Goal: Task Accomplishment & Management: Manage account settings

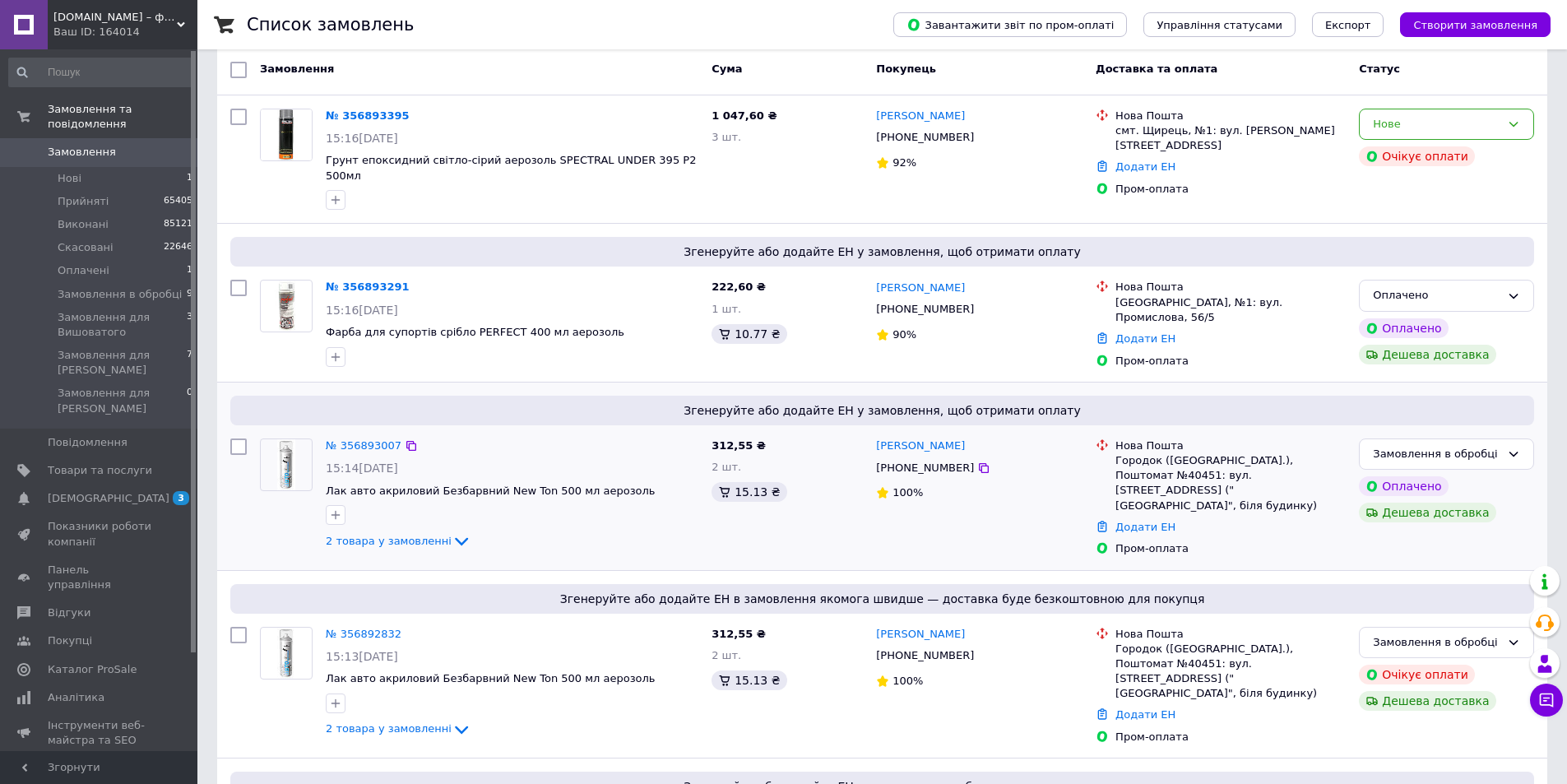
scroll to position [165, 0]
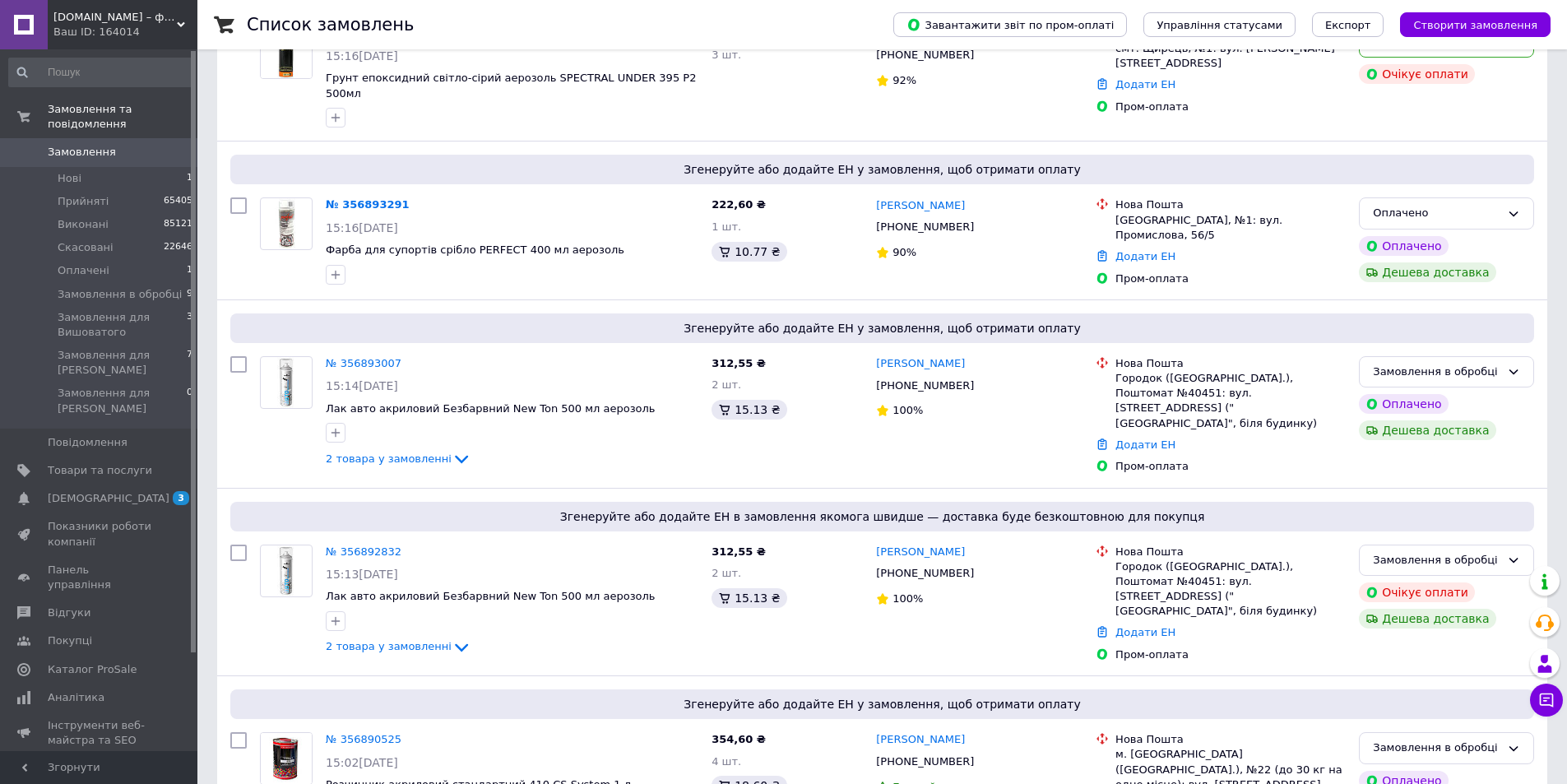
click at [67, 145] on span "Замовлення" at bounding box center [81, 152] width 68 height 15
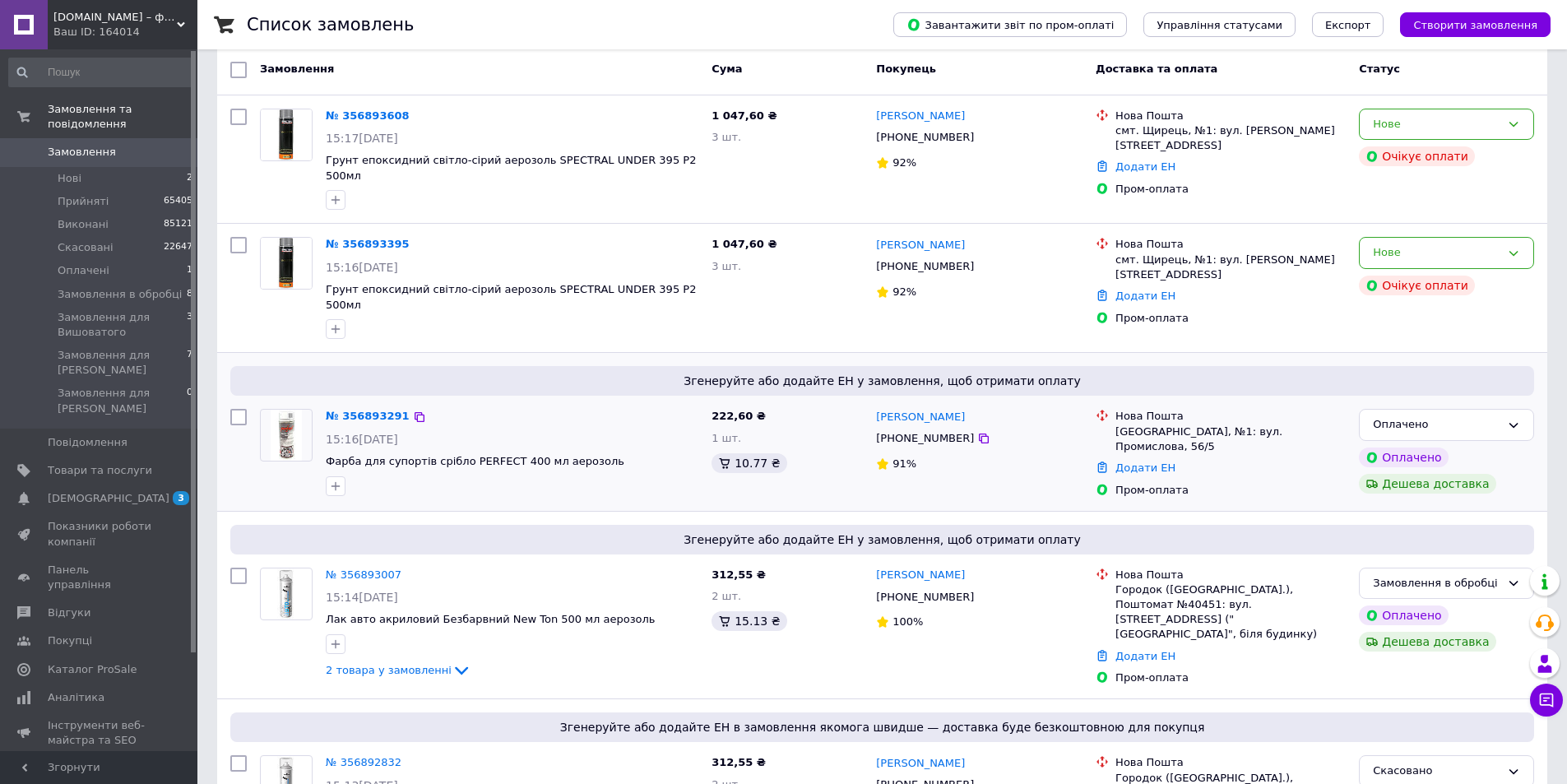
scroll to position [165, 0]
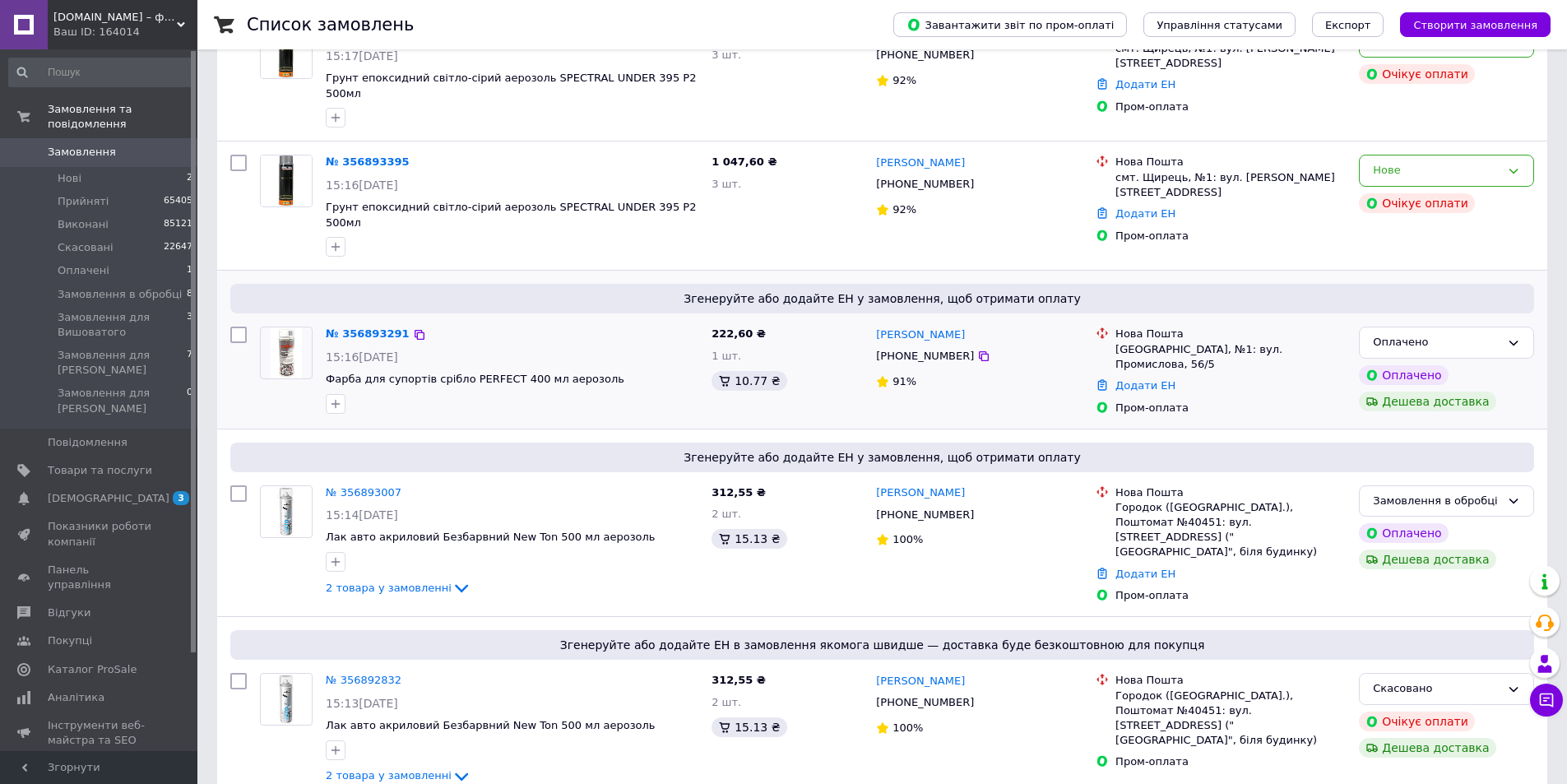
click at [493, 325] on div "№ 356893291" at bounding box center [512, 334] width 376 height 19
click at [107, 145] on span "Замовлення" at bounding box center [81, 152] width 68 height 15
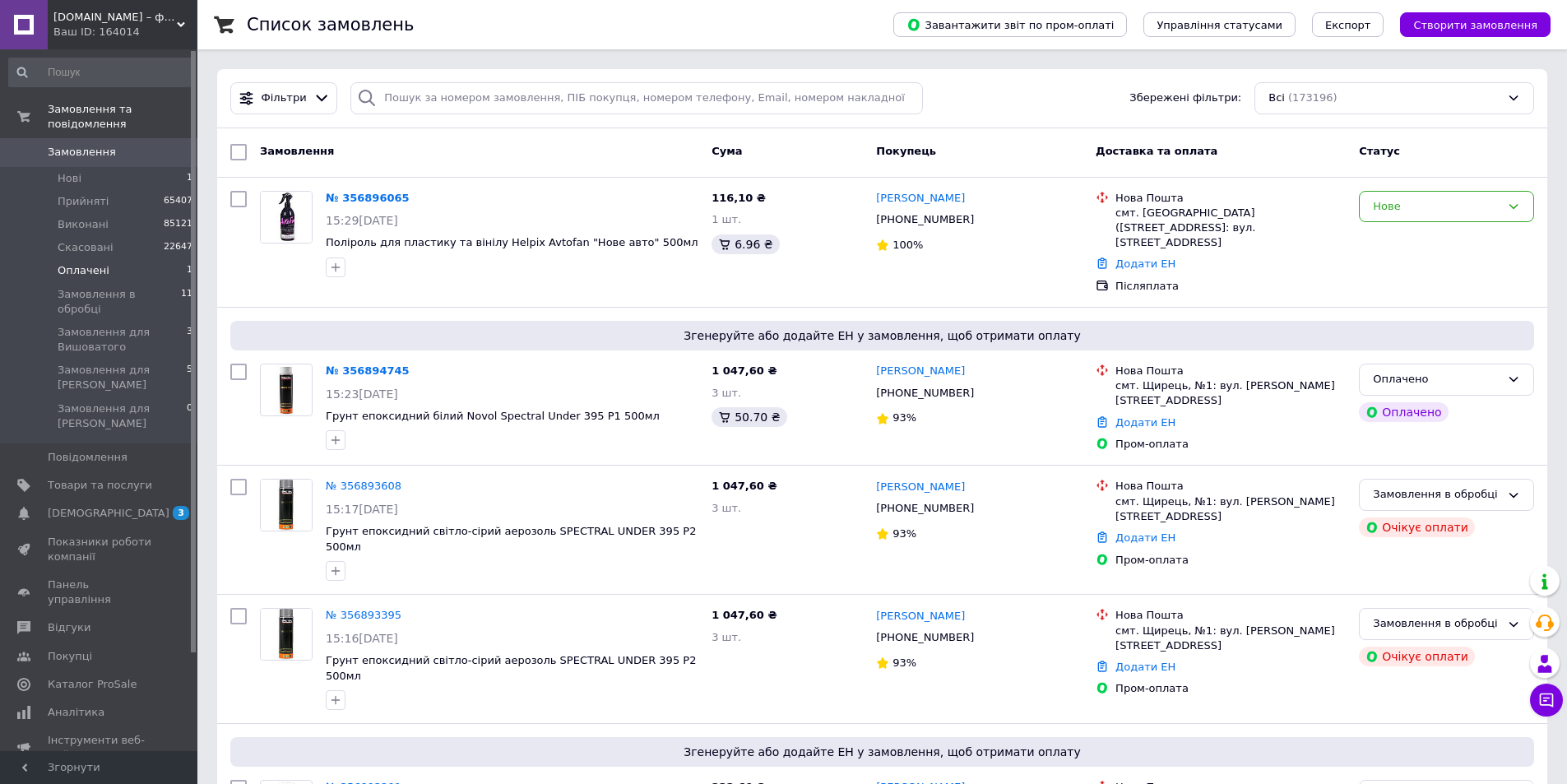
click at [146, 259] on li "Оплачені 1" at bounding box center [101, 271] width 202 height 23
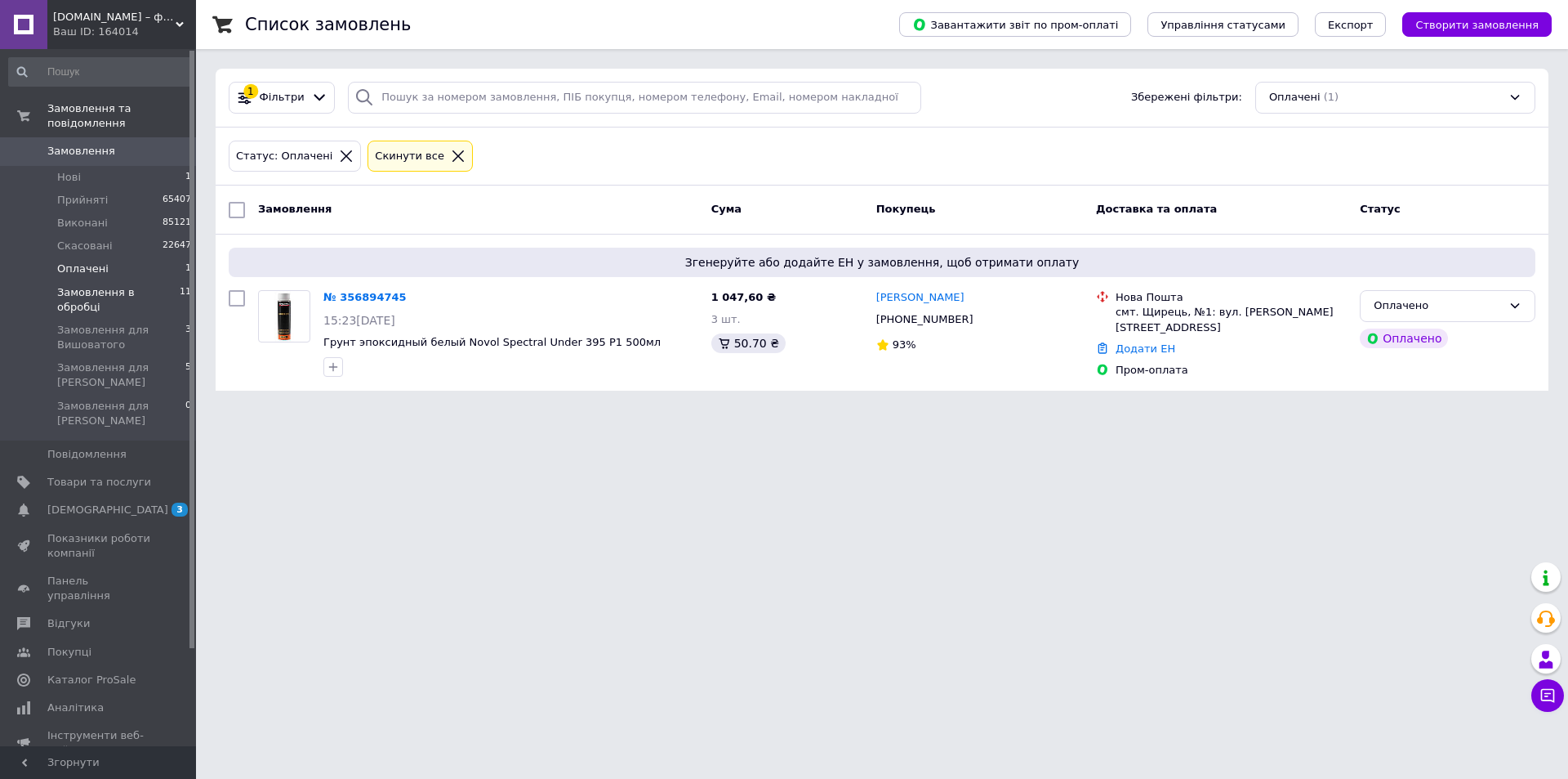
click at [145, 285] on span "Замовлення в обробці" at bounding box center [118, 300] width 123 height 29
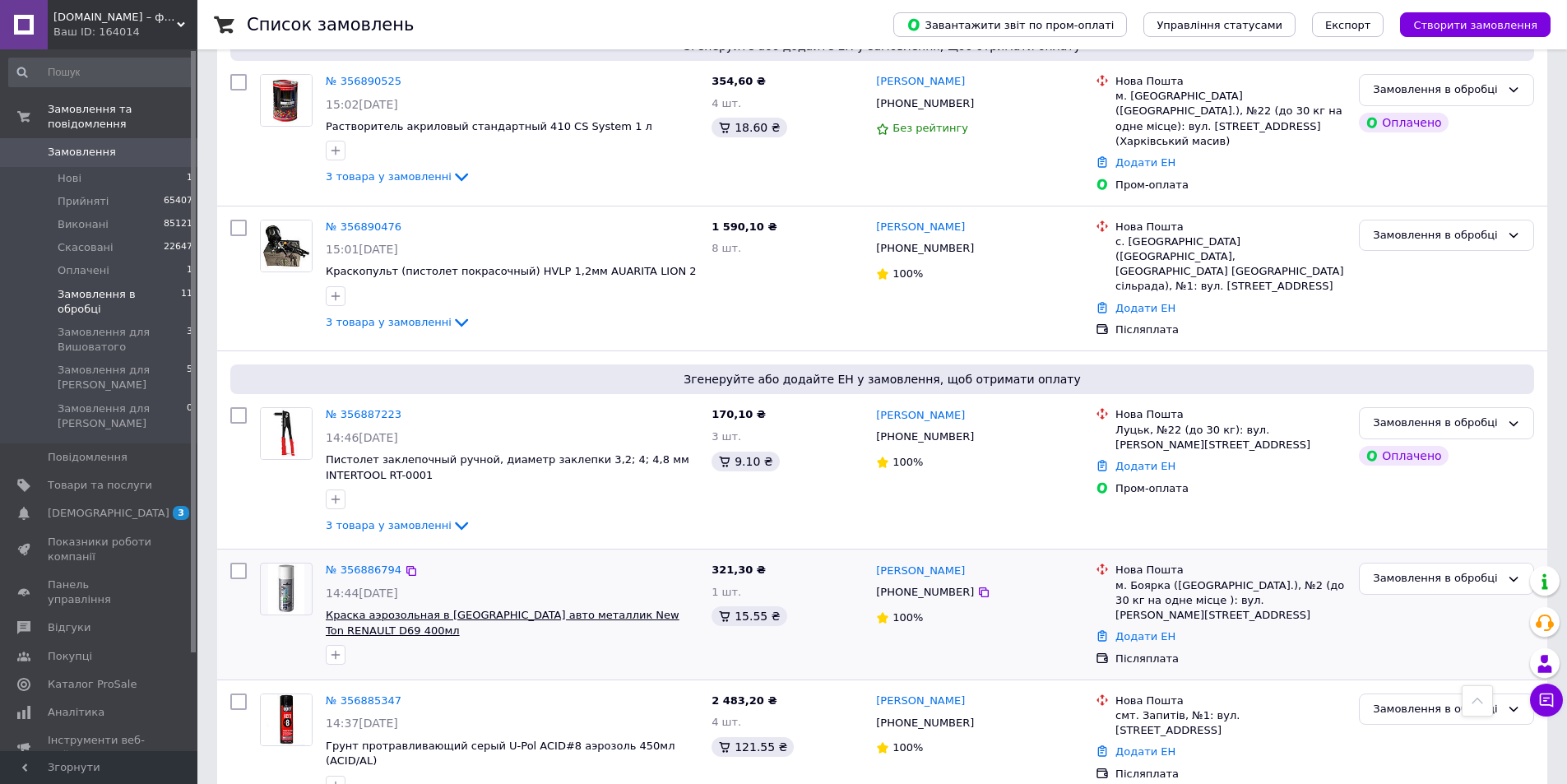
scroll to position [1140, 0]
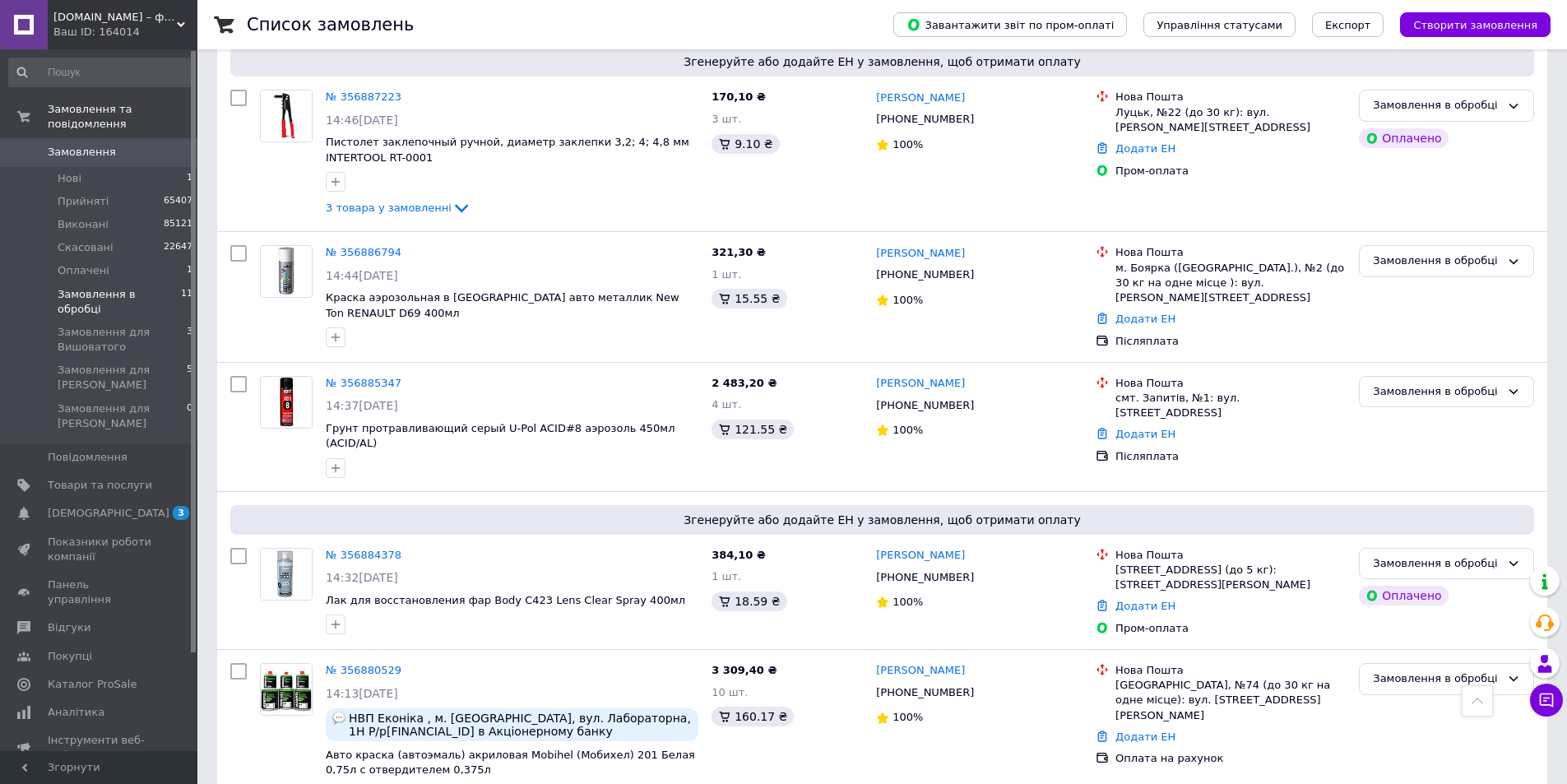
click at [71, 145] on span "Замовлення" at bounding box center [81, 152] width 68 height 15
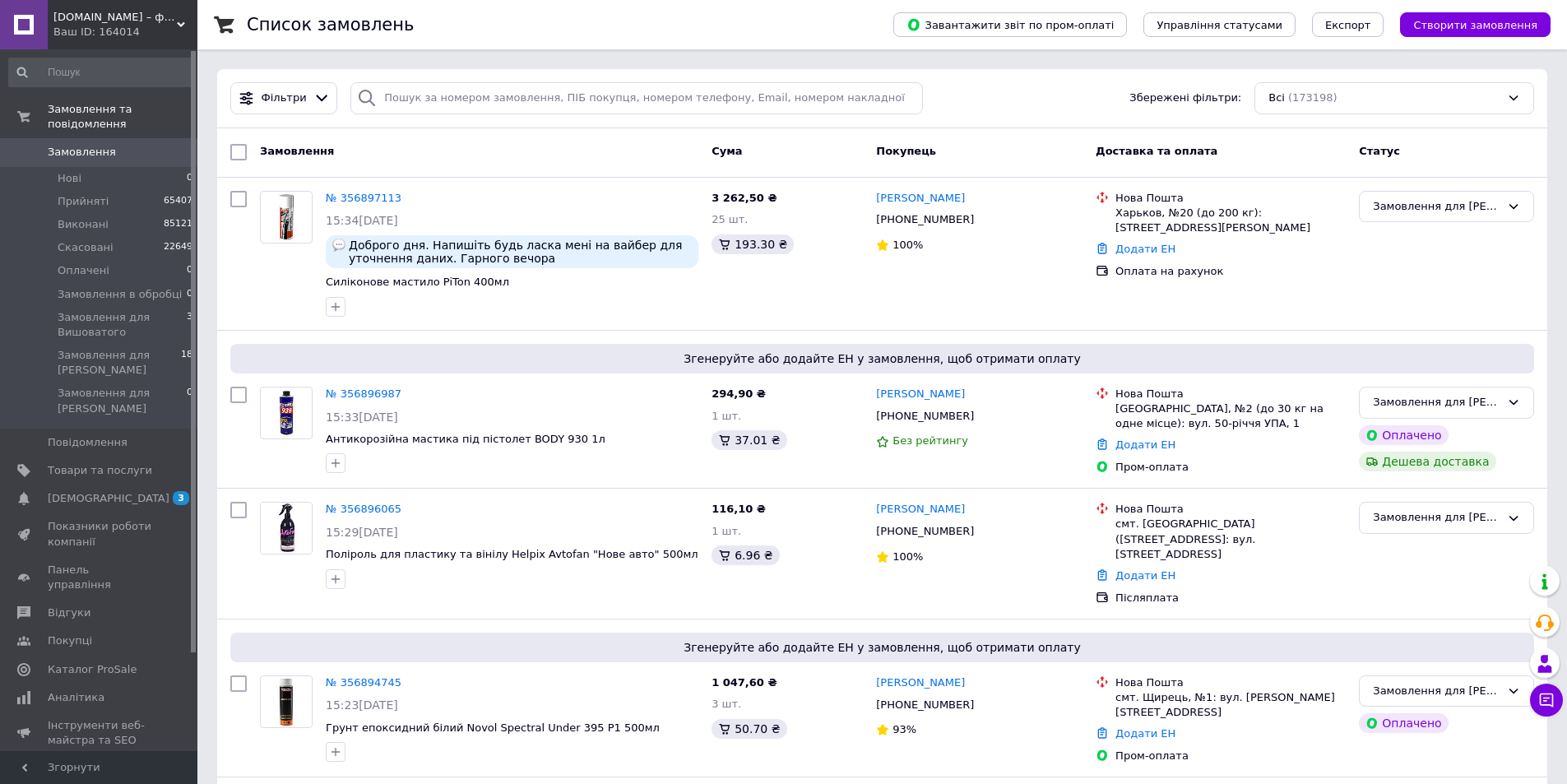
click at [115, 145] on span "Замовлення" at bounding box center [100, 152] width 105 height 15
click at [78, 145] on span "Замовлення" at bounding box center [81, 152] width 68 height 15
click at [123, 145] on span "Замовлення" at bounding box center [100, 152] width 105 height 15
click at [556, 298] on div at bounding box center [512, 307] width 379 height 26
click at [95, 145] on span "Замовлення" at bounding box center [81, 152] width 68 height 15
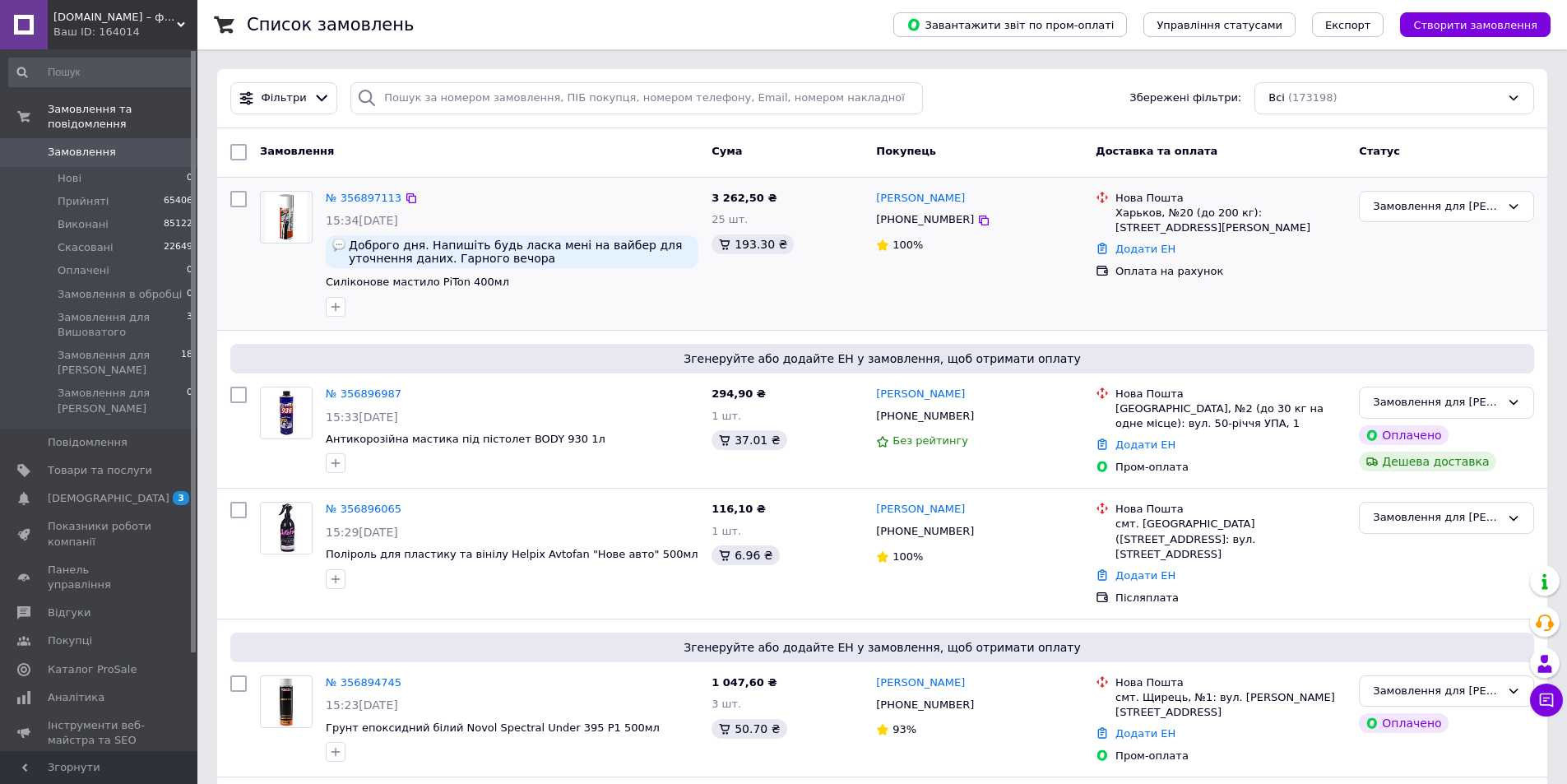
click at [491, 193] on div "№ 356897113" at bounding box center [512, 198] width 376 height 19
click at [429, 95] on input "search" at bounding box center [637, 98] width 573 height 32
paste input "0970132026"
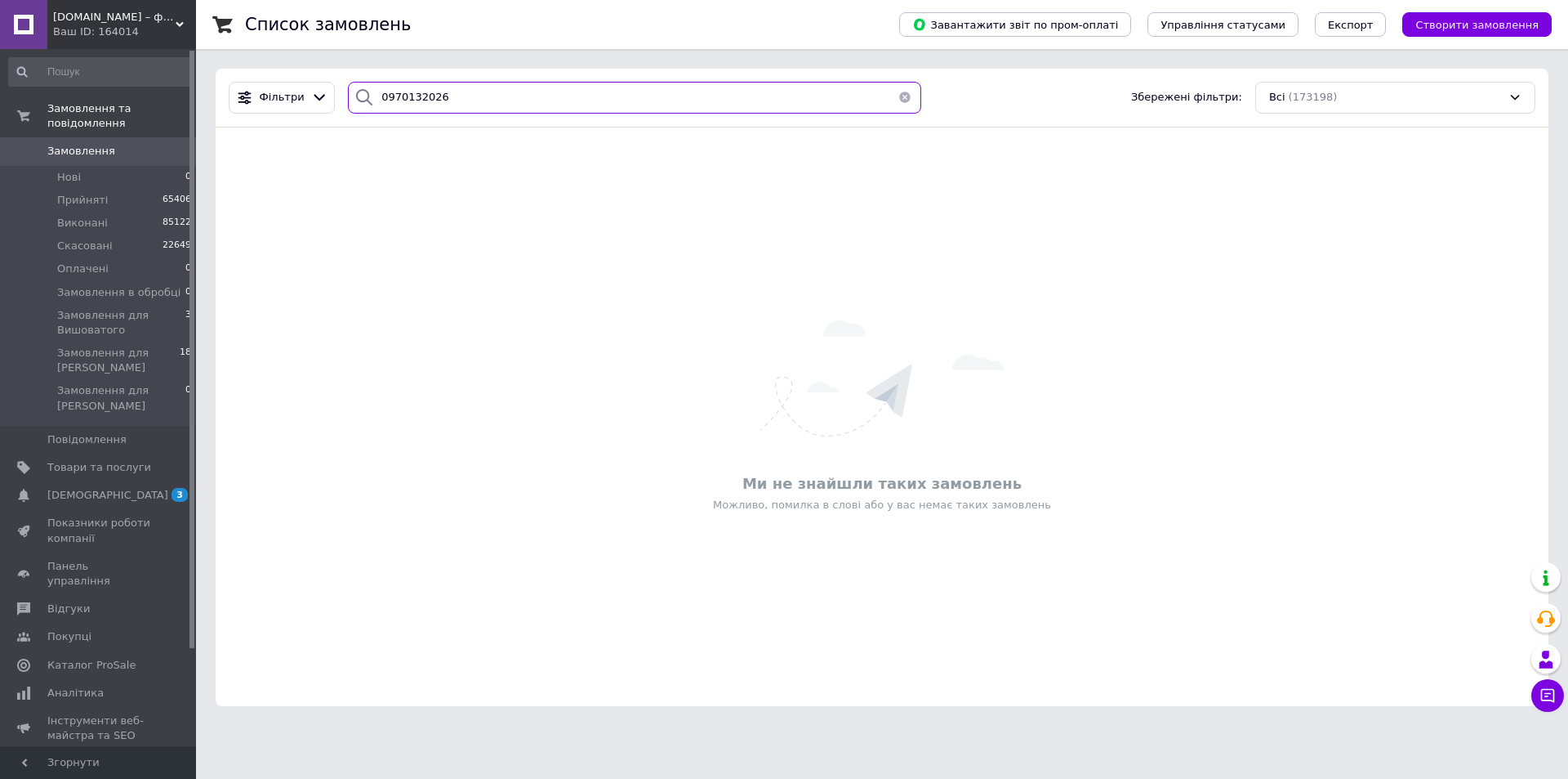
type input "0970132026"
click at [83, 144] on span "Замовлення" at bounding box center [81, 151] width 68 height 15
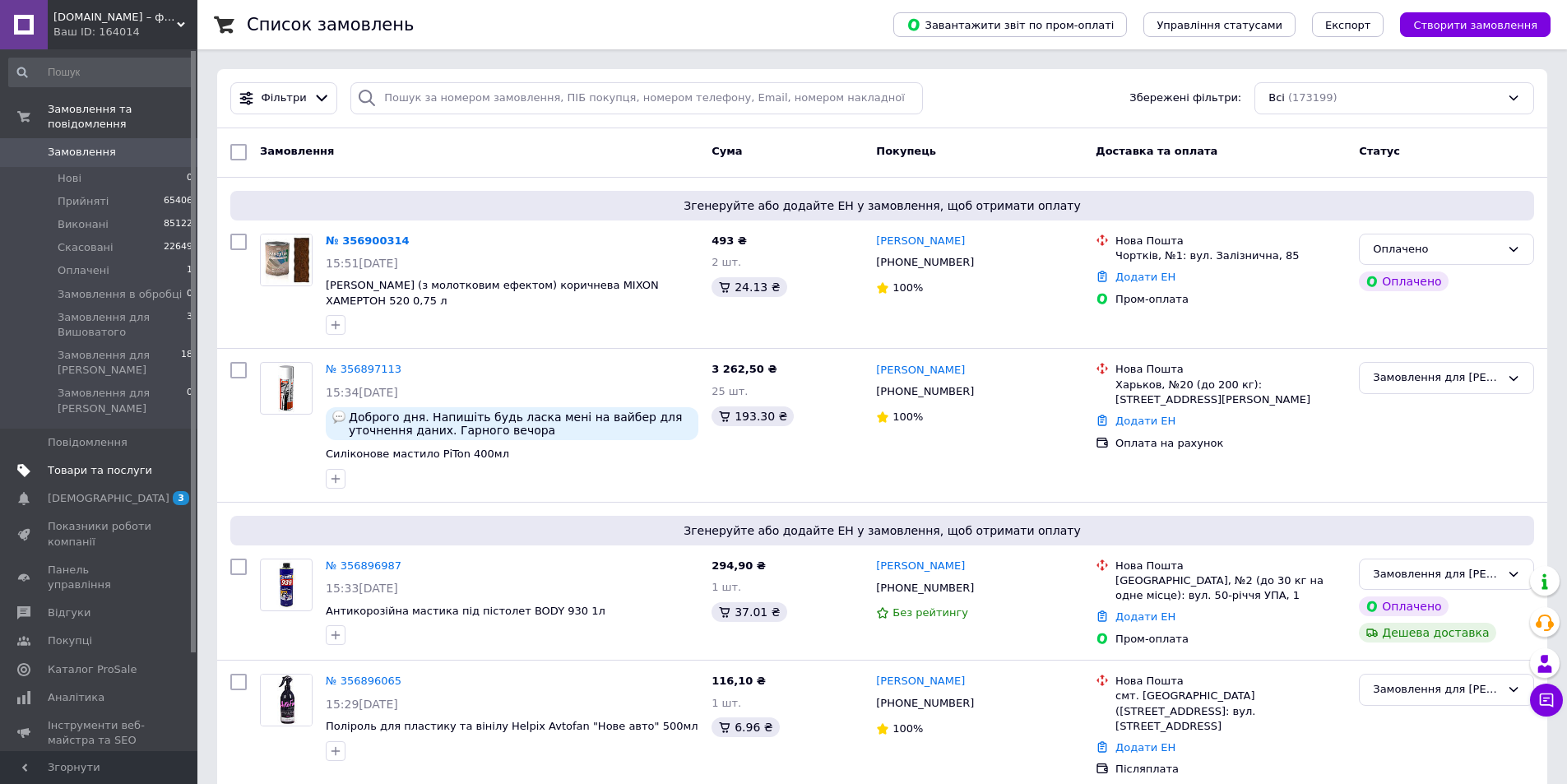
click at [75, 463] on span "Товари та послуги" at bounding box center [100, 471] width 105 height 15
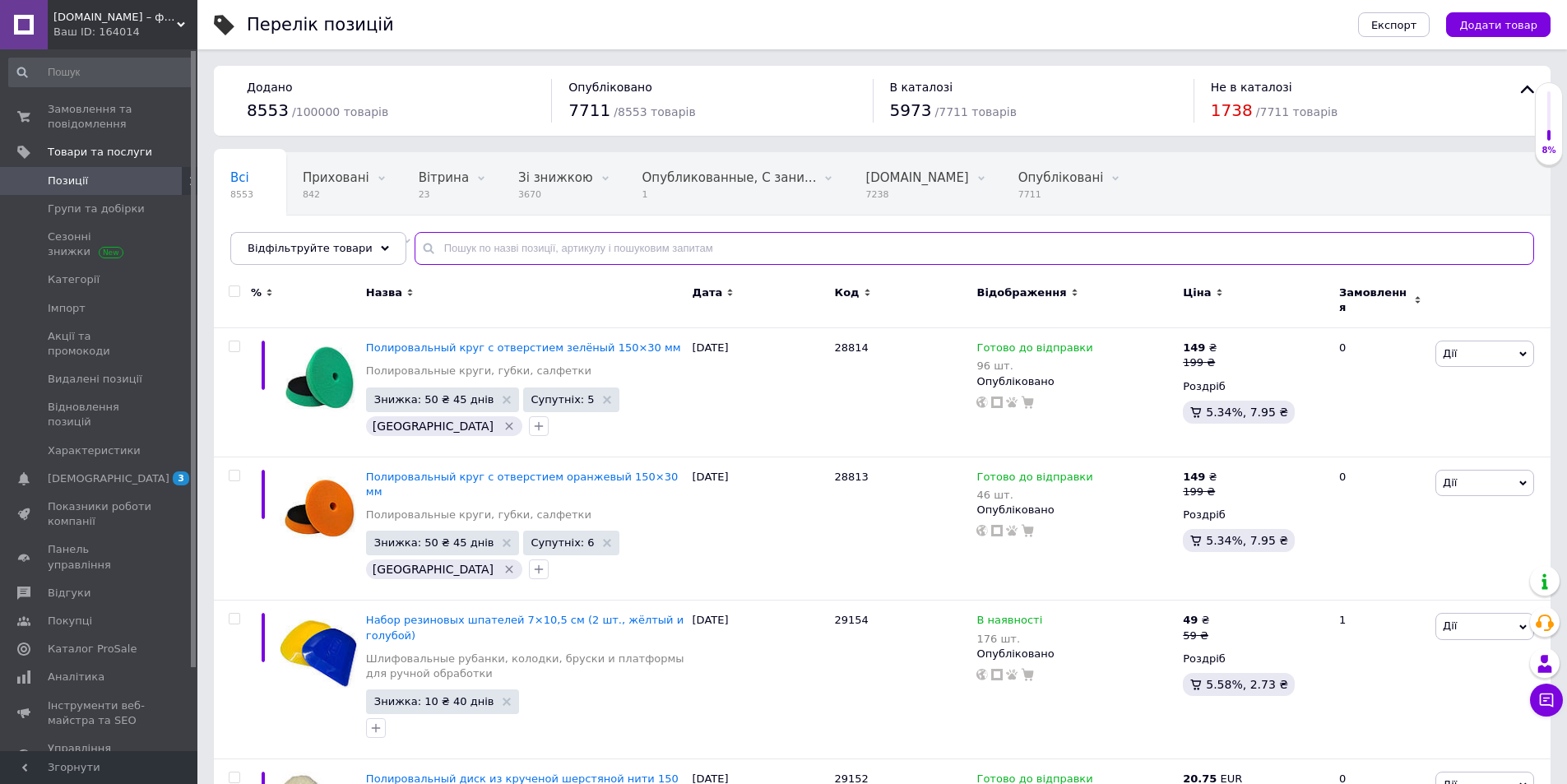
click at [580, 248] on input "text" at bounding box center [974, 248] width 1120 height 33
type input "2045"
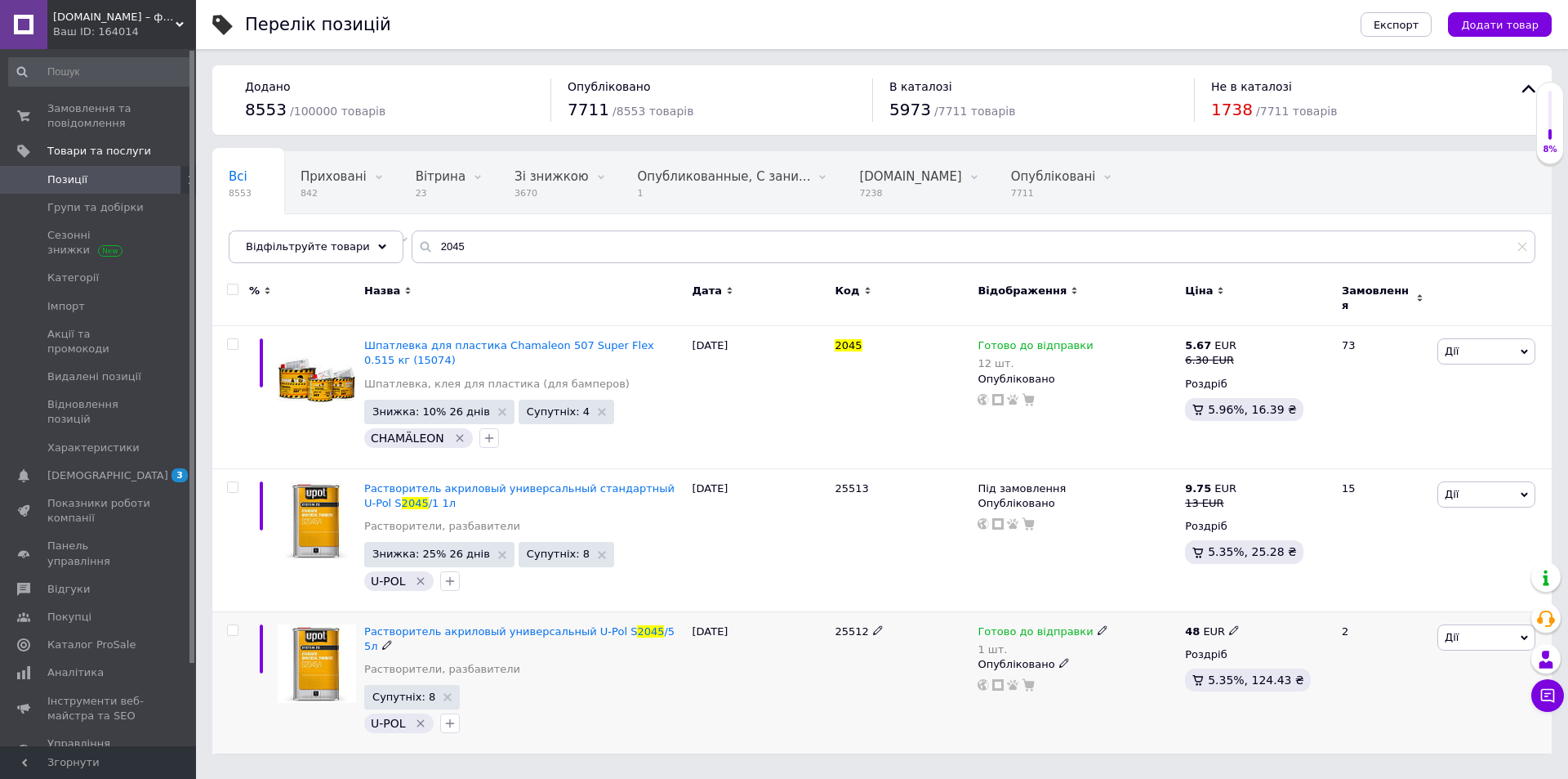
click at [1462, 626] on span "Дії" at bounding box center [1486, 638] width 98 height 26
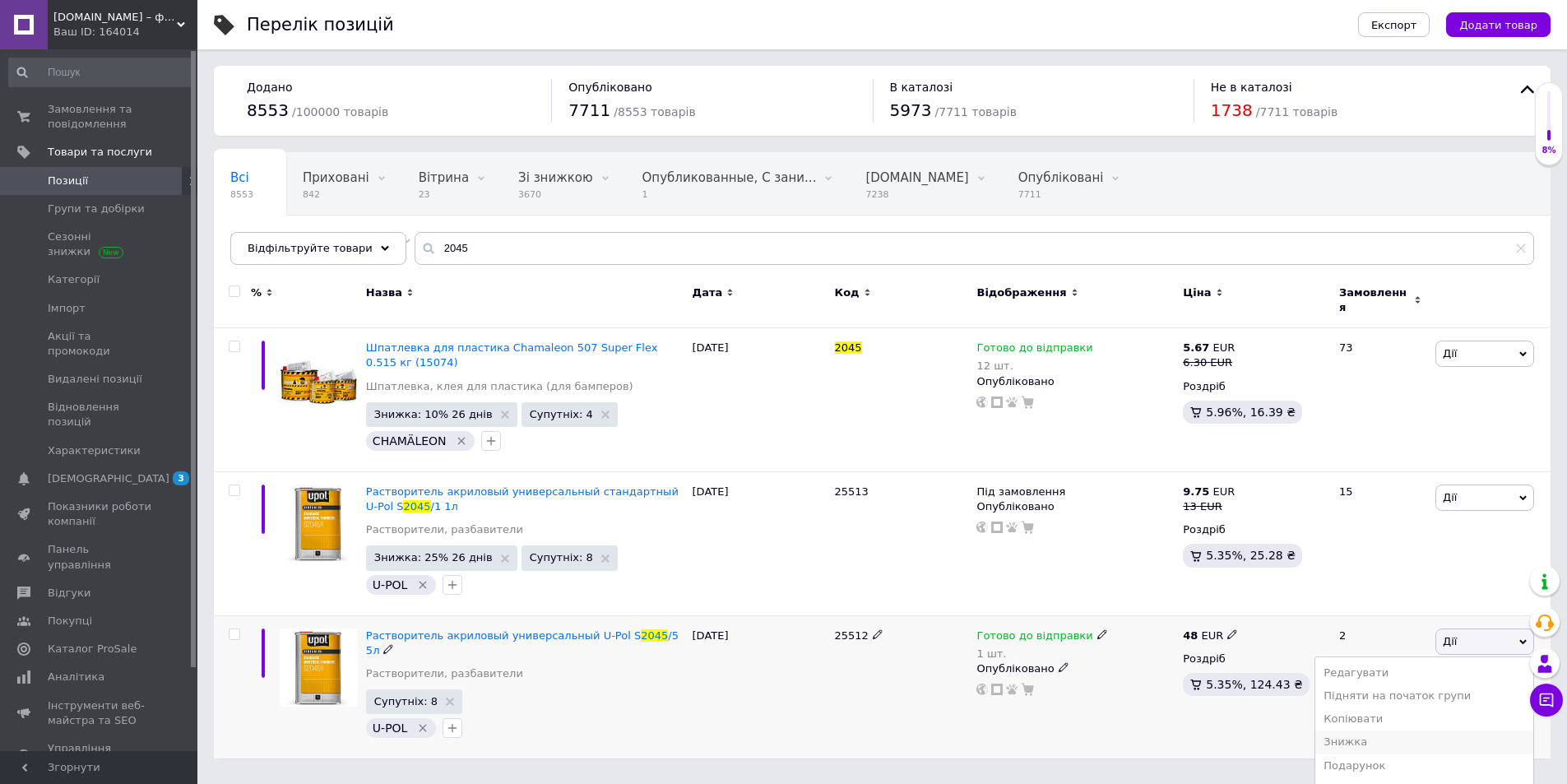
click at [1395, 732] on li "Знижка" at bounding box center [1424, 742] width 218 height 23
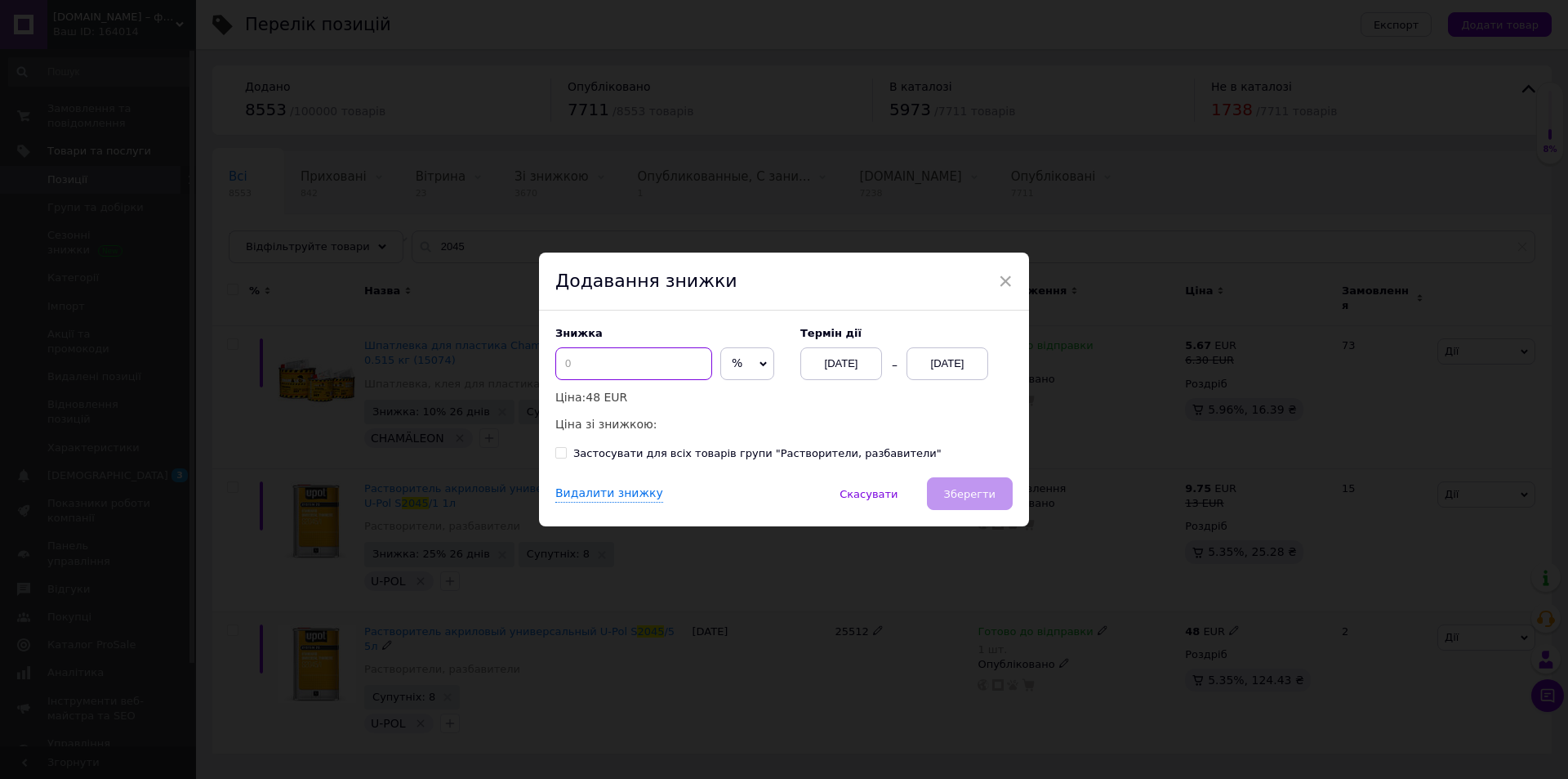
click at [699, 355] on input at bounding box center [634, 364] width 157 height 33
type input "10"
click at [949, 361] on div "[DATE]" at bounding box center [948, 364] width 82 height 33
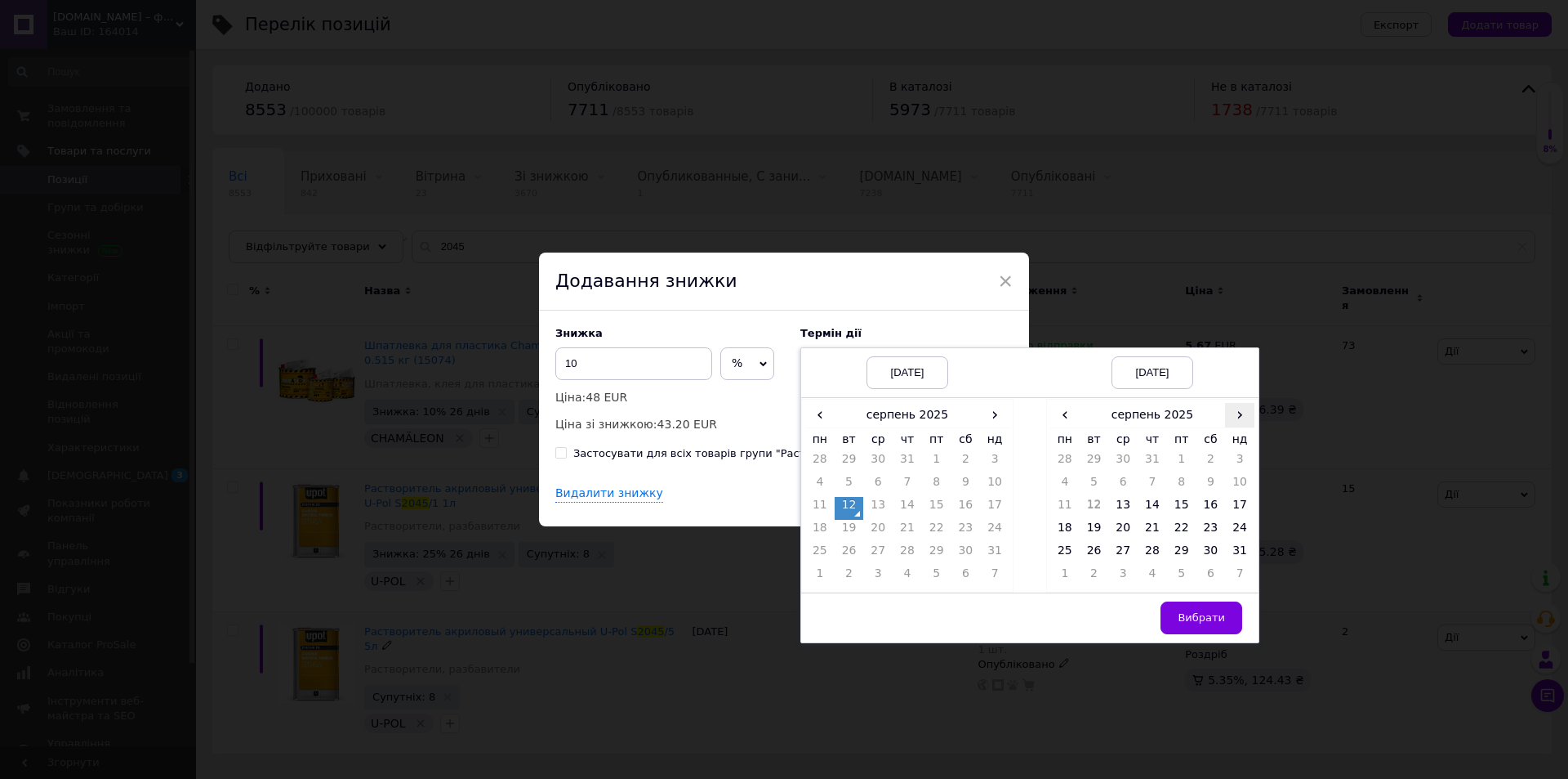
click at [1229, 414] on span "›" at bounding box center [1240, 414] width 29 height 24
click at [1185, 551] on td "26" at bounding box center [1182, 554] width 29 height 23
click at [1207, 640] on td "Вибрати" at bounding box center [1153, 617] width 212 height 50
drag, startPoint x: 1204, startPoint y: 625, endPoint x: 1202, endPoint y: 598, distance: 27.1
click at [1204, 624] on span "Вибрати" at bounding box center [1202, 617] width 47 height 12
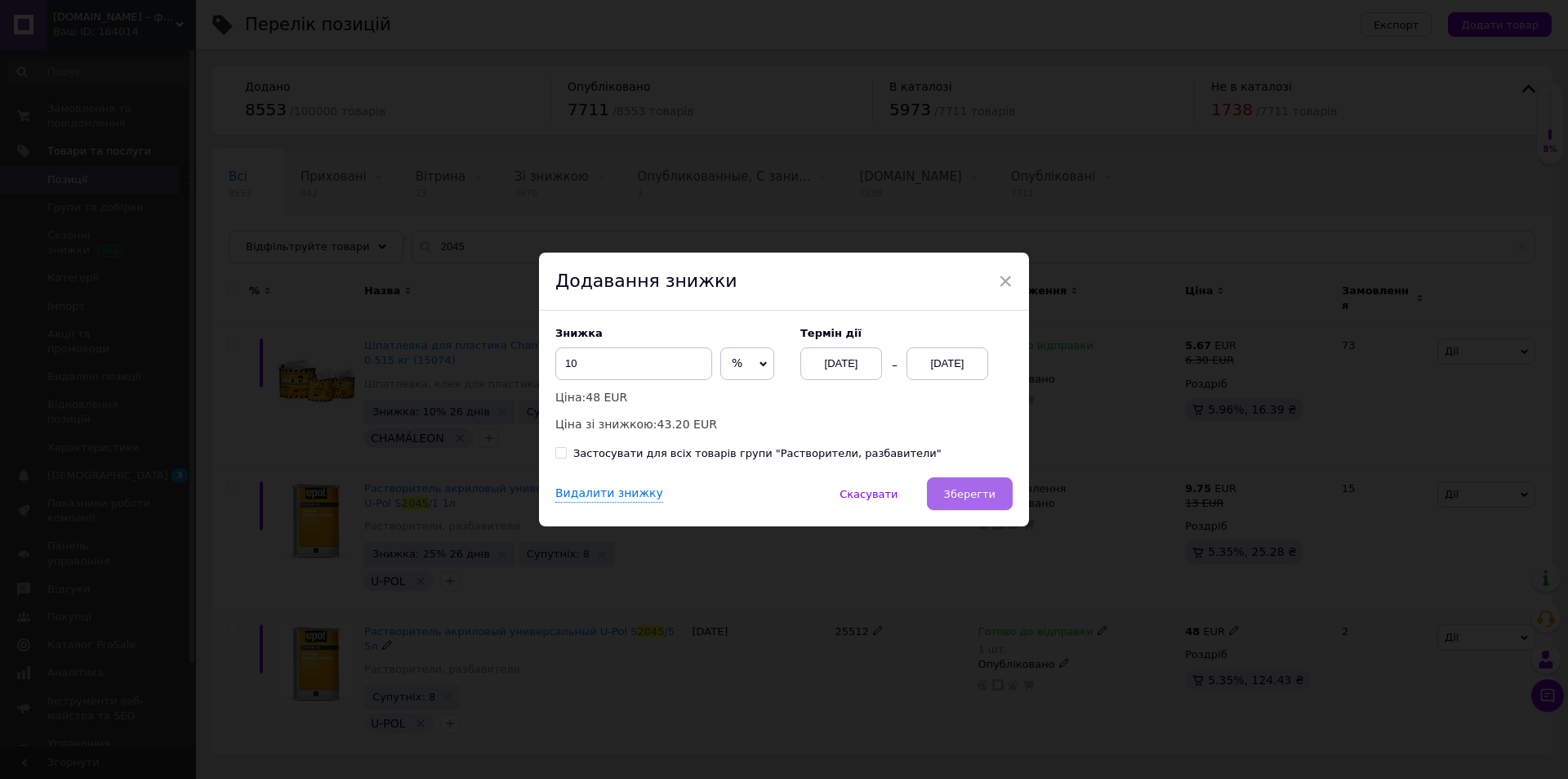
click at [1004, 495] on button "Зберегти" at bounding box center [970, 494] width 86 height 33
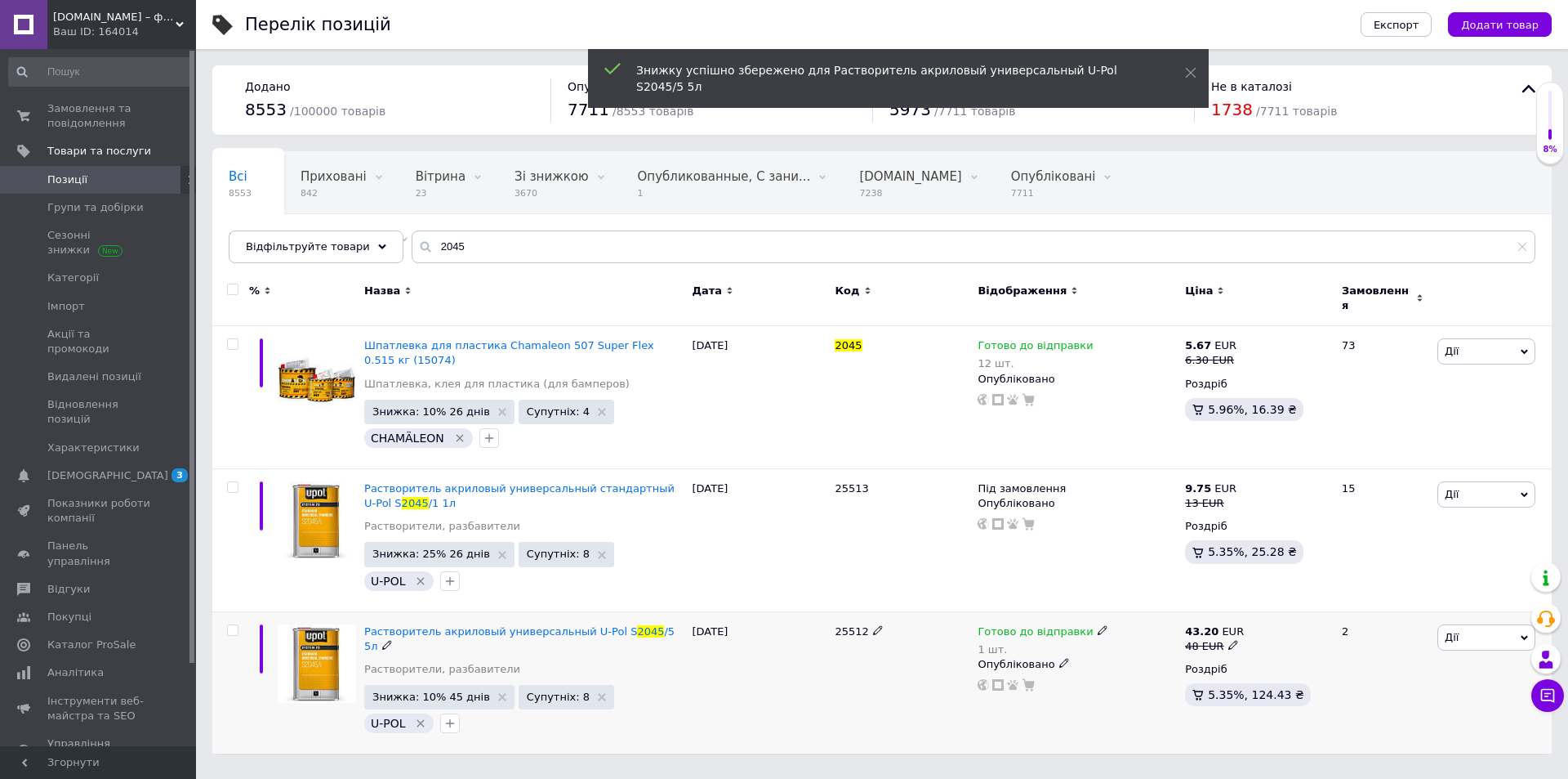
click at [108, 30] on div "Ваш ID: 164014" at bounding box center [124, 32] width 143 height 15
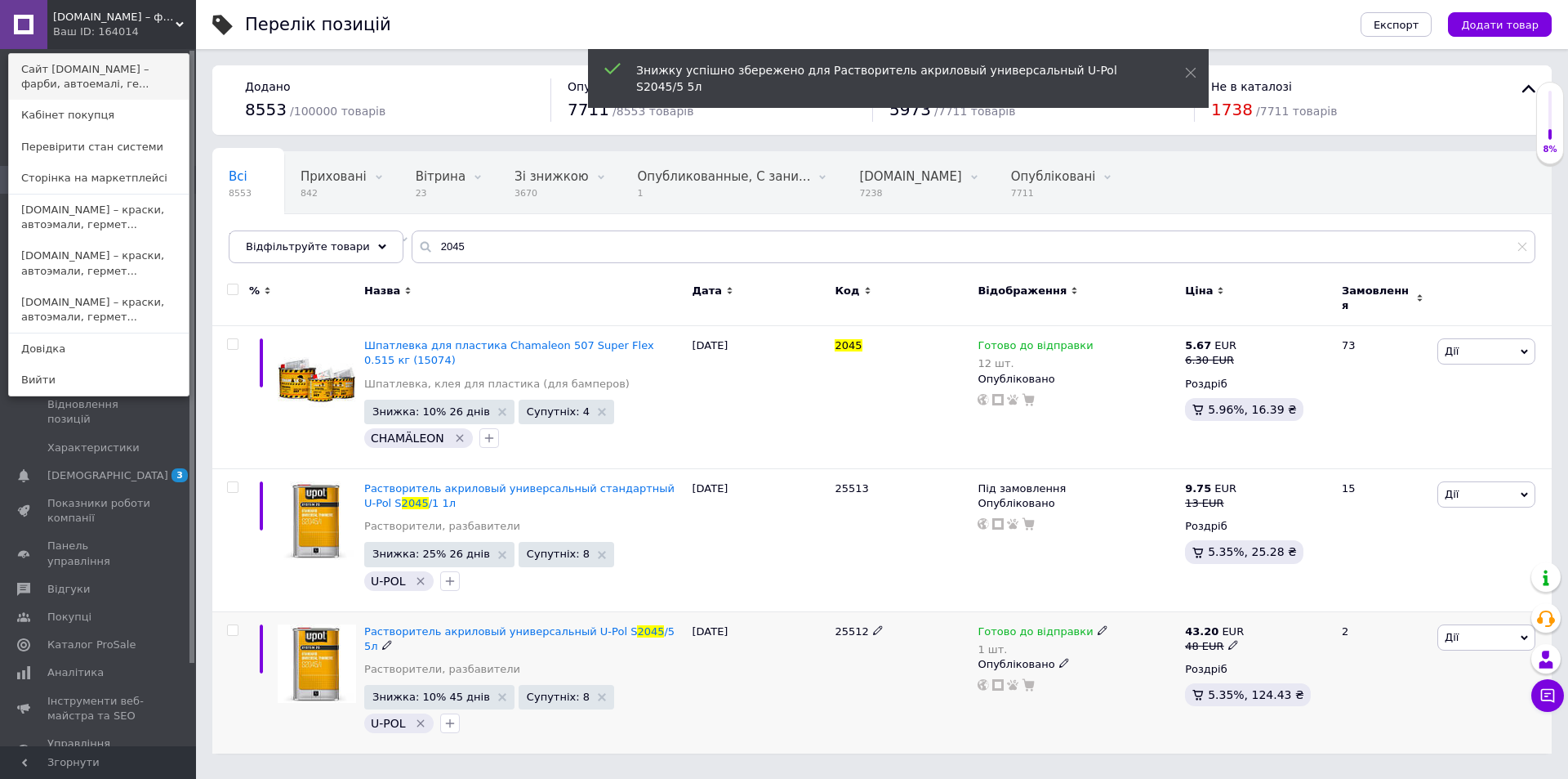
click at [105, 86] on link "Сайт [DOMAIN_NAME] – фарби, автоемалі, ге..." at bounding box center [99, 77] width 180 height 46
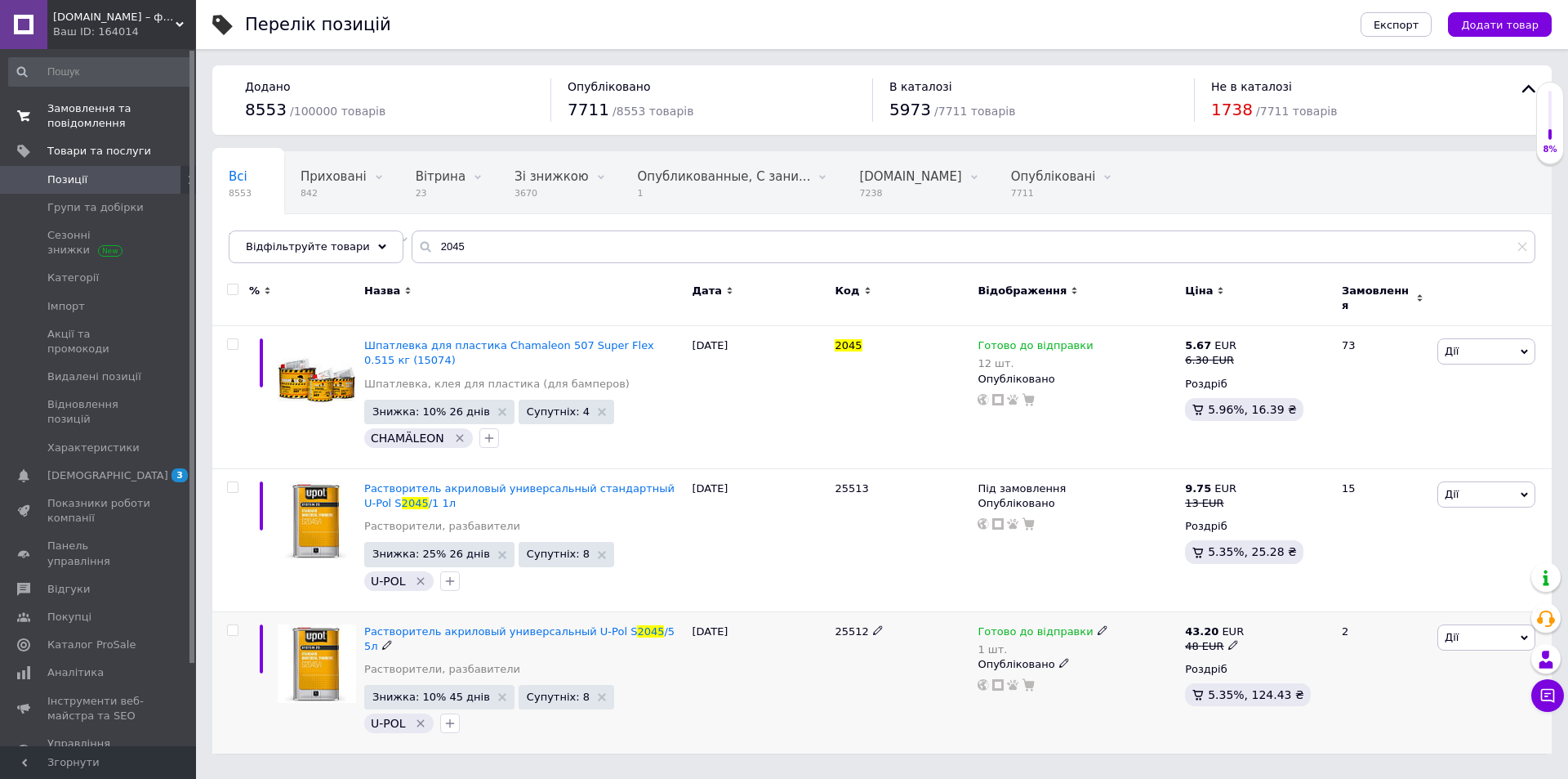
click at [82, 127] on span "Замовлення та повідомлення" at bounding box center [99, 116] width 104 height 29
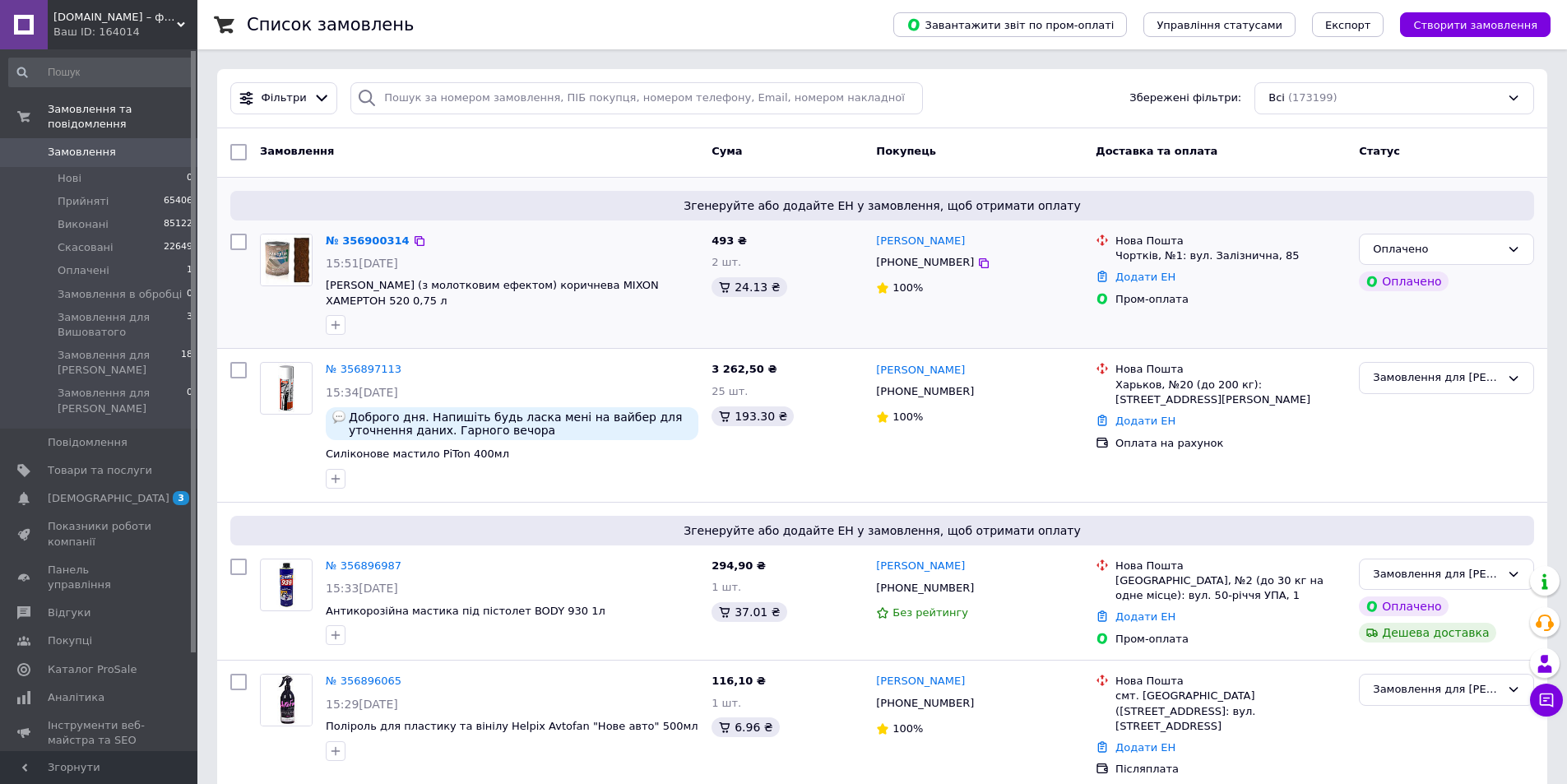
click at [592, 328] on div at bounding box center [512, 325] width 379 height 26
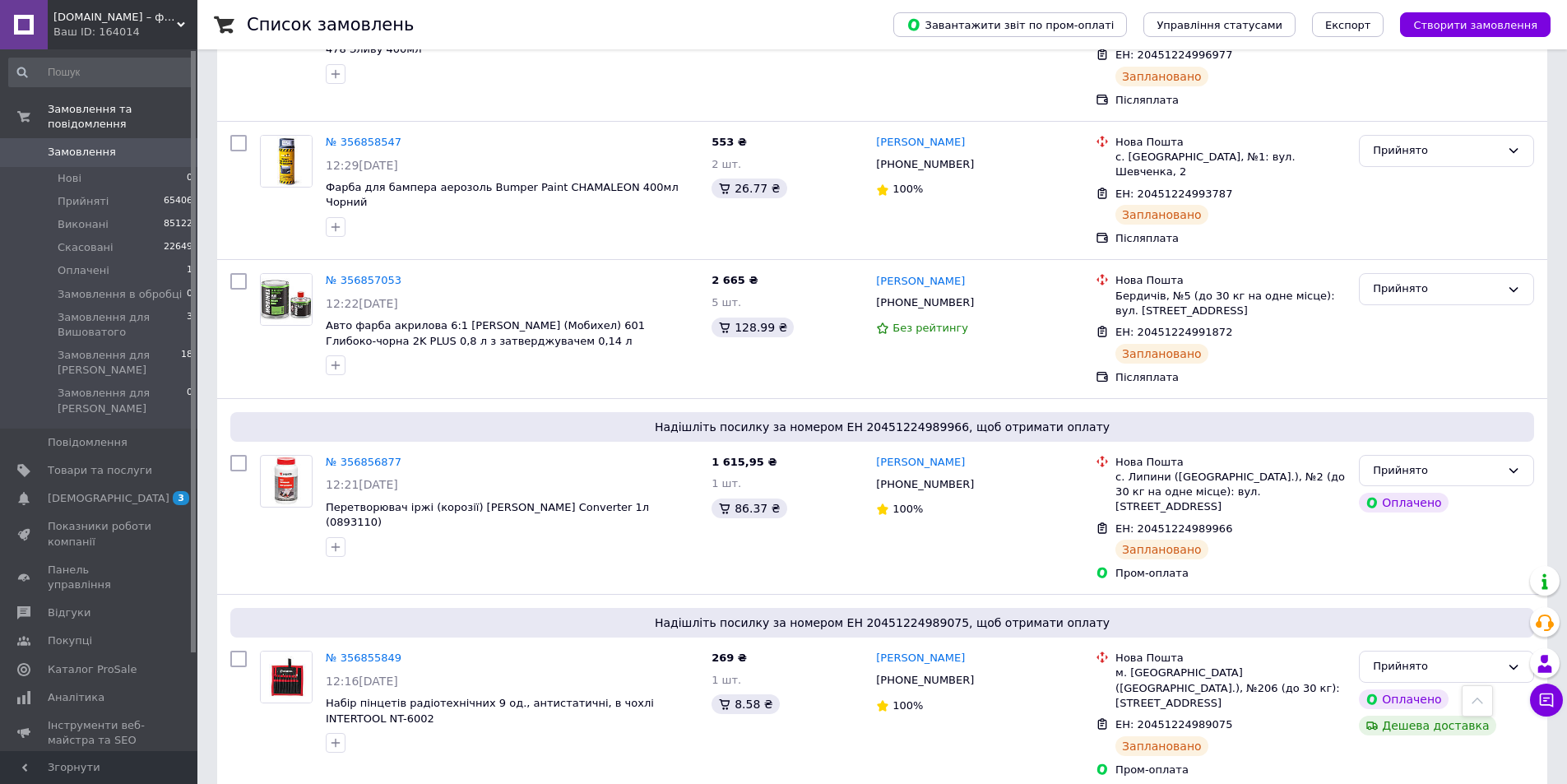
scroll to position [5428, 0]
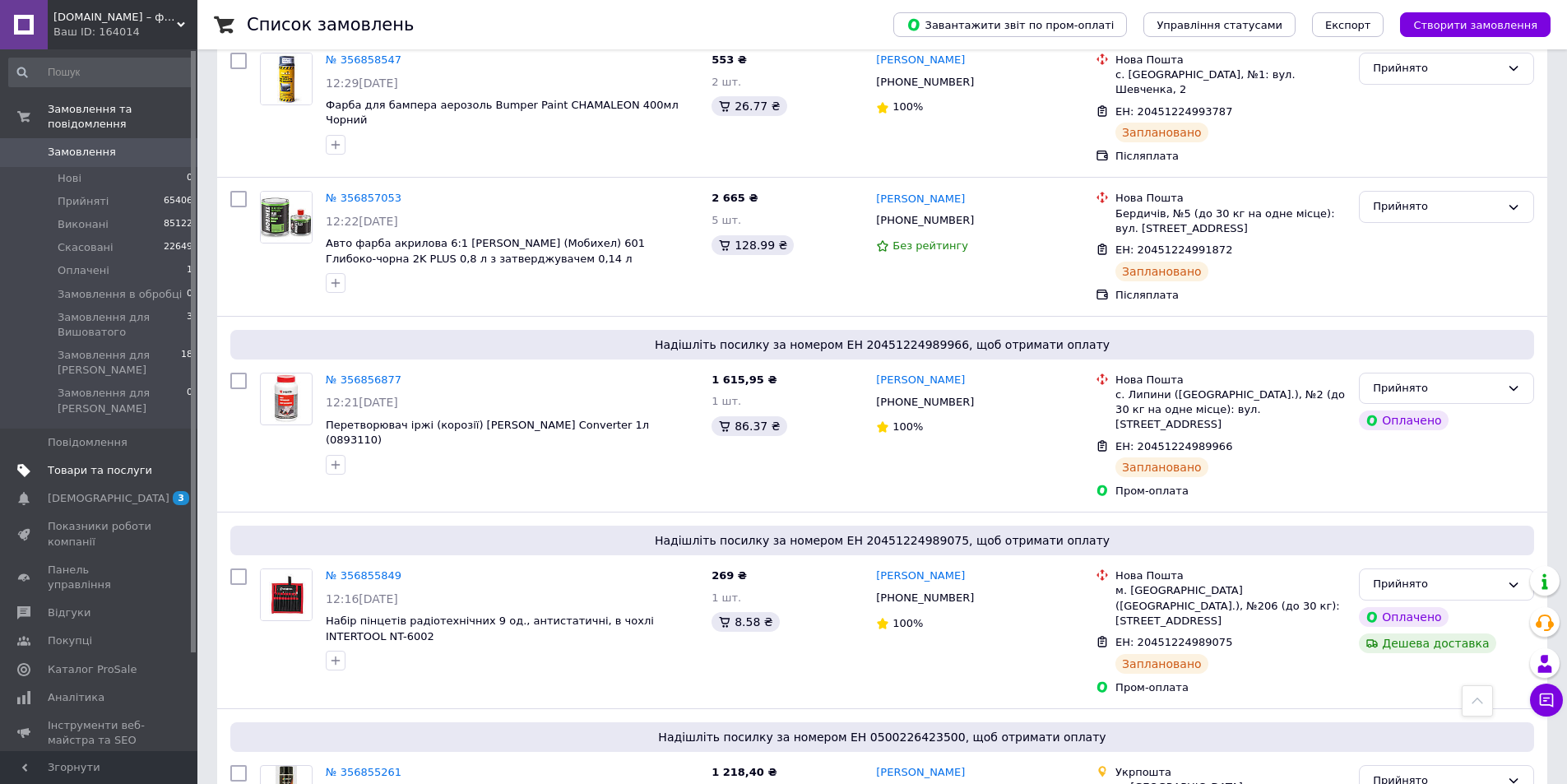
click at [122, 463] on span "Товари та послуги" at bounding box center [100, 471] width 105 height 15
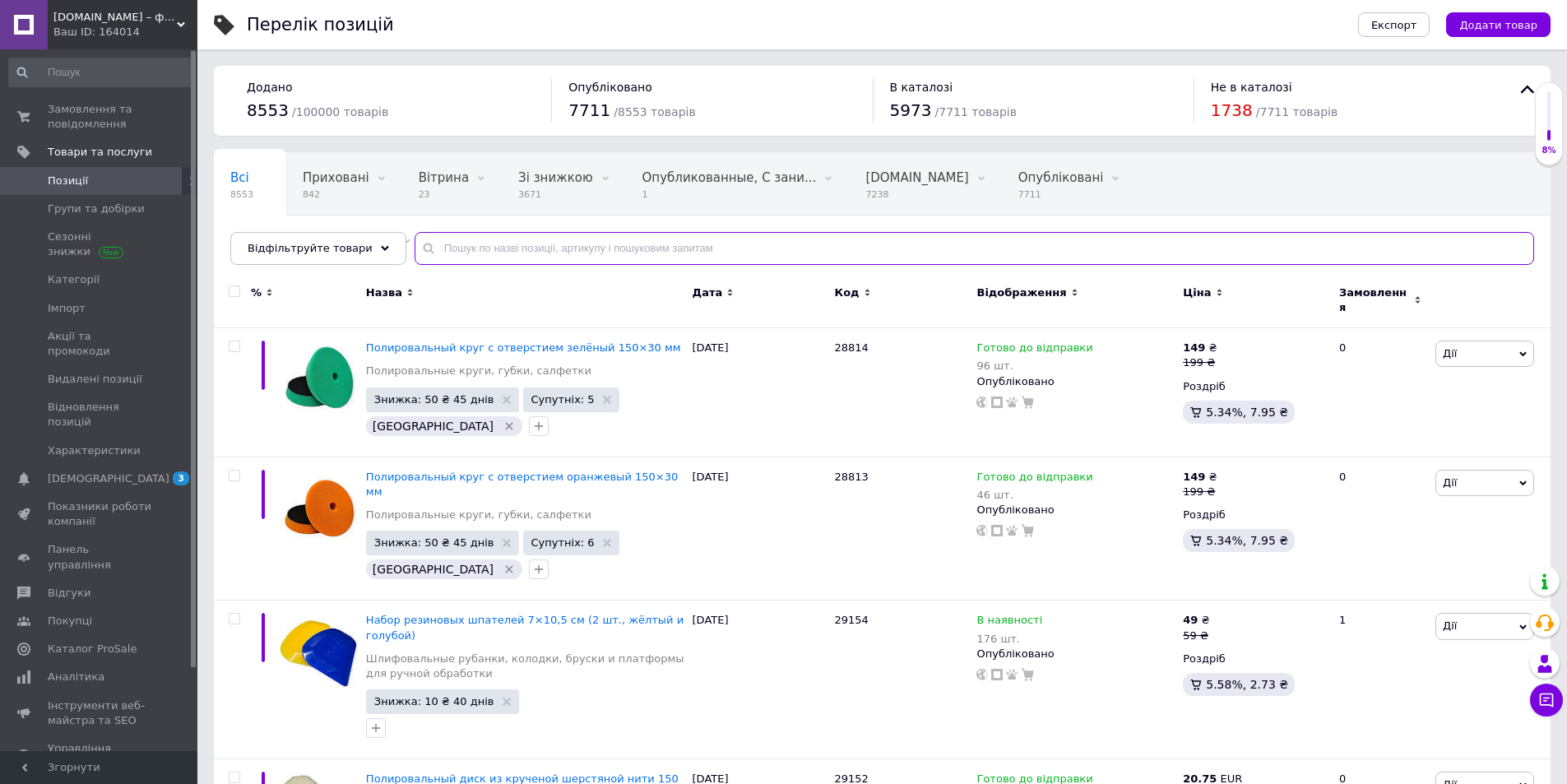
click at [490, 243] on input "text" at bounding box center [974, 248] width 1120 height 33
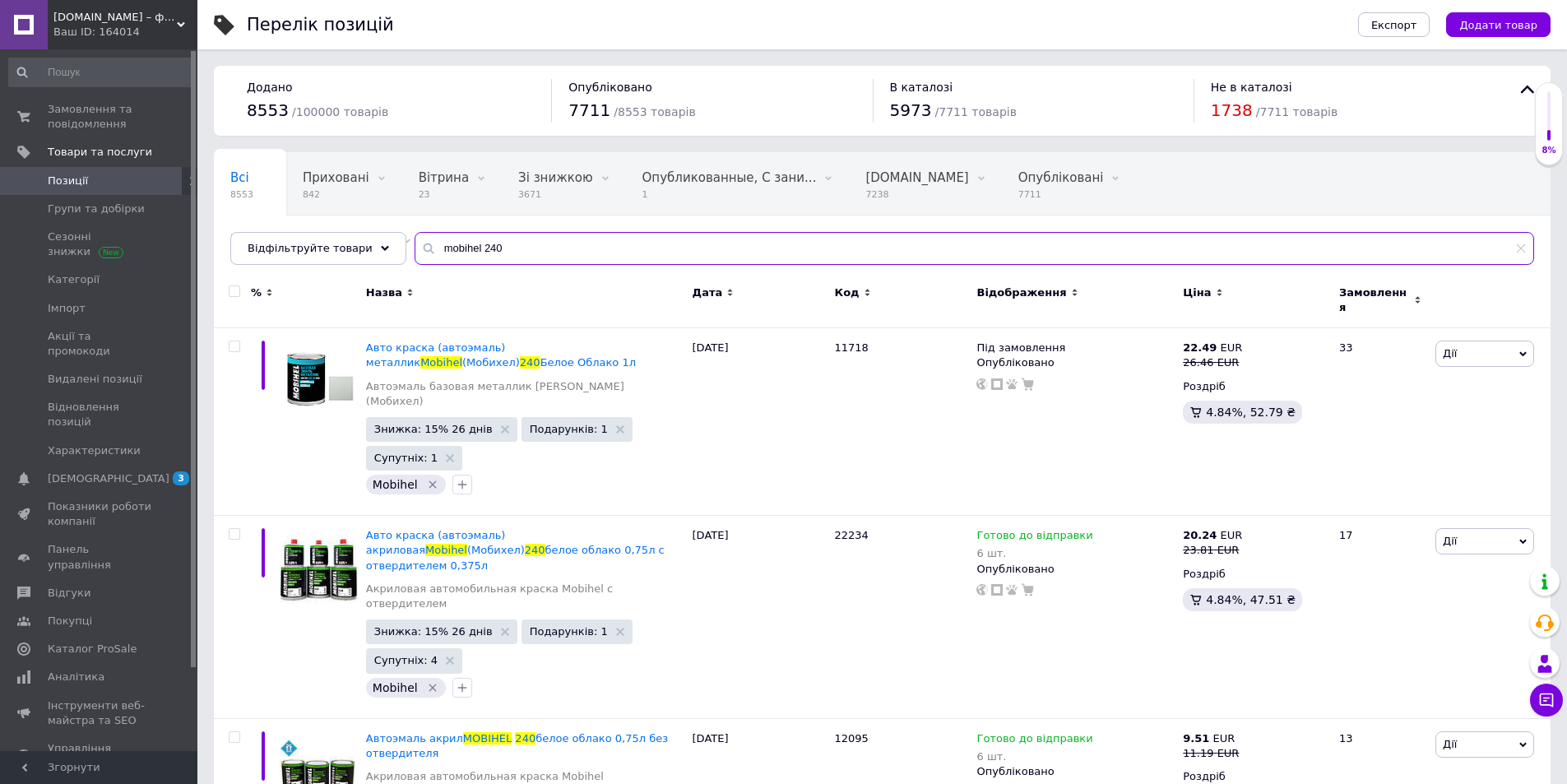
click at [513, 258] on input "mobihel 240" at bounding box center [974, 248] width 1120 height 33
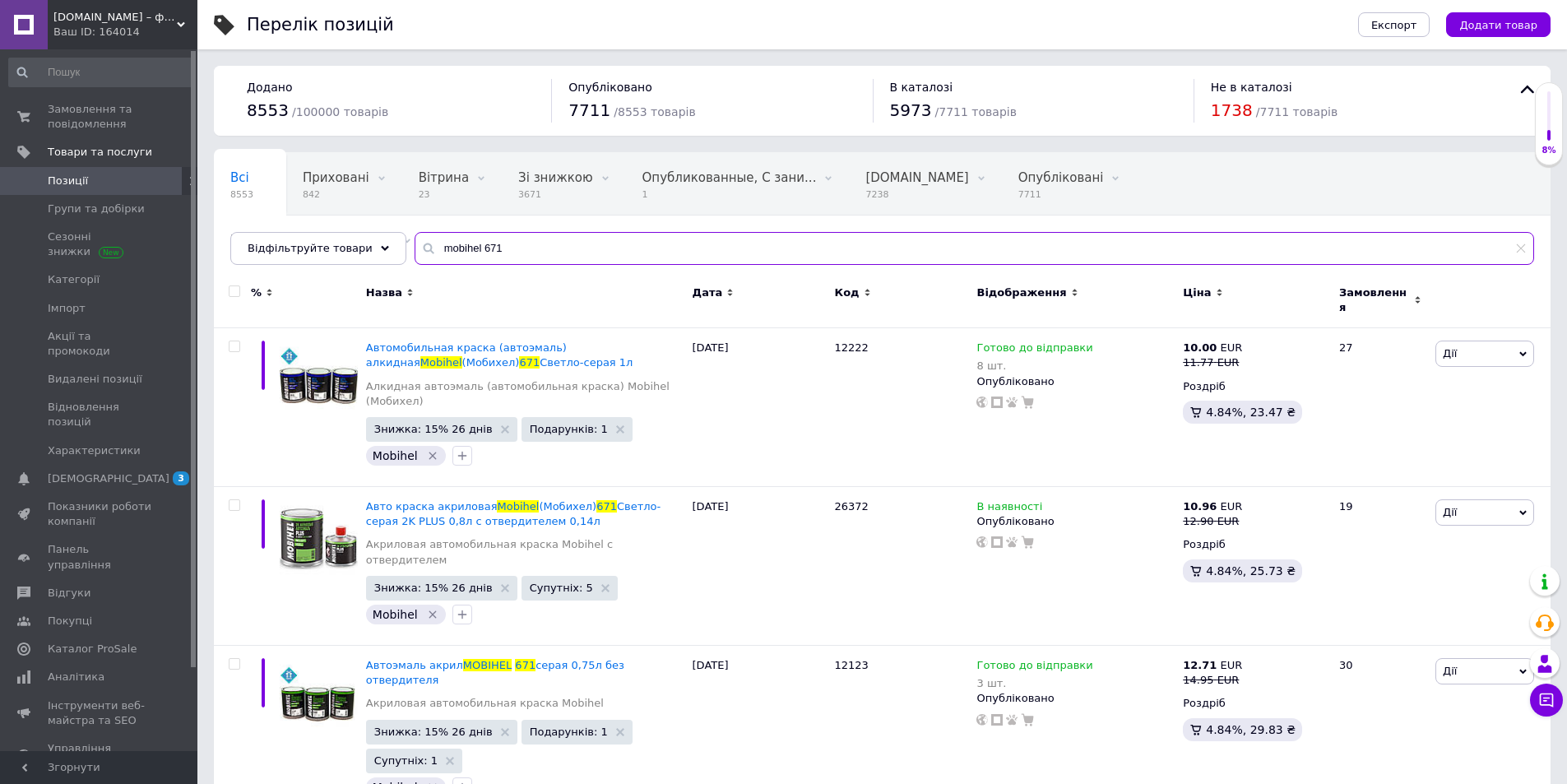
scroll to position [139, 0]
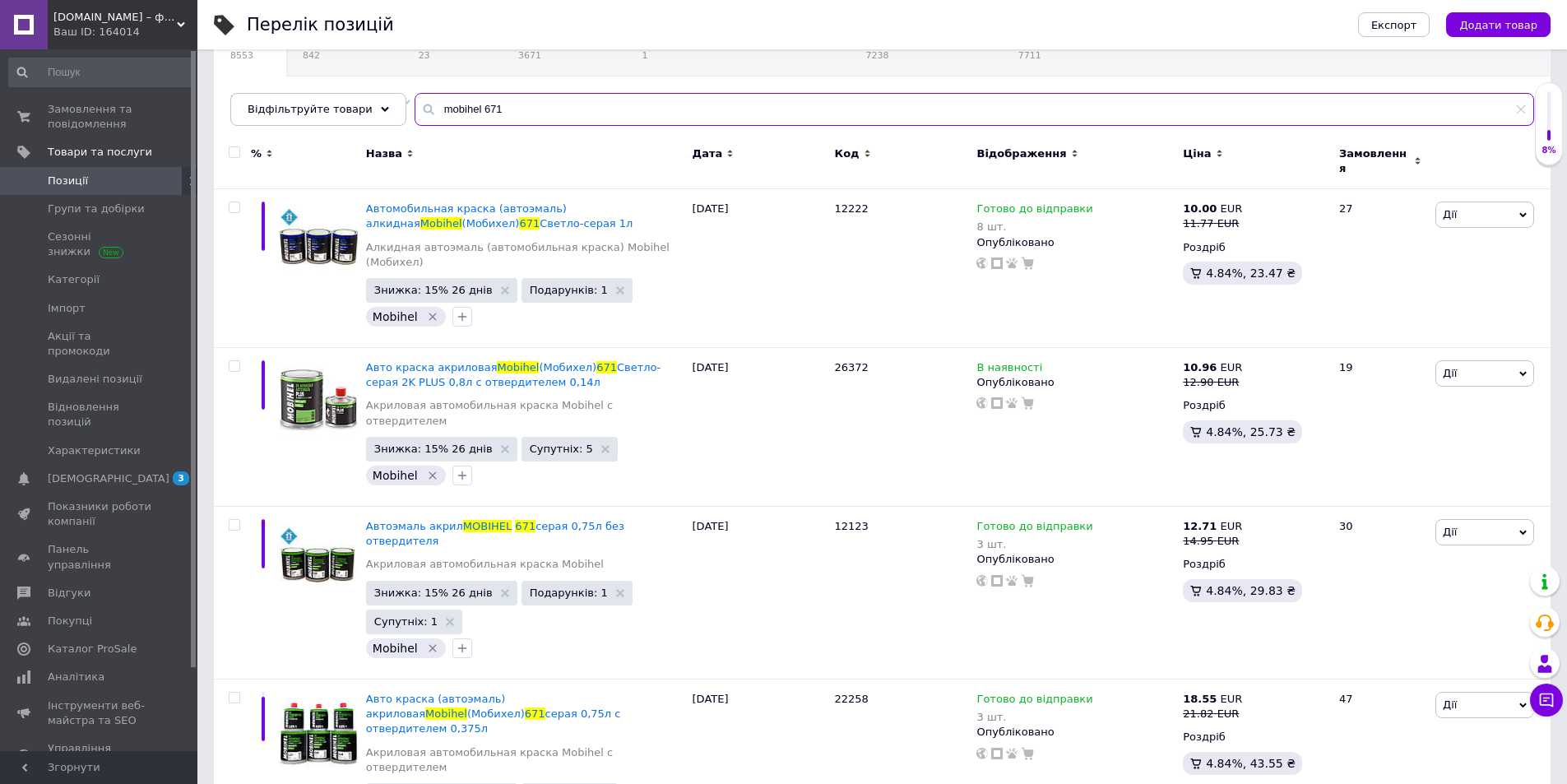
type input "mobihel 671"
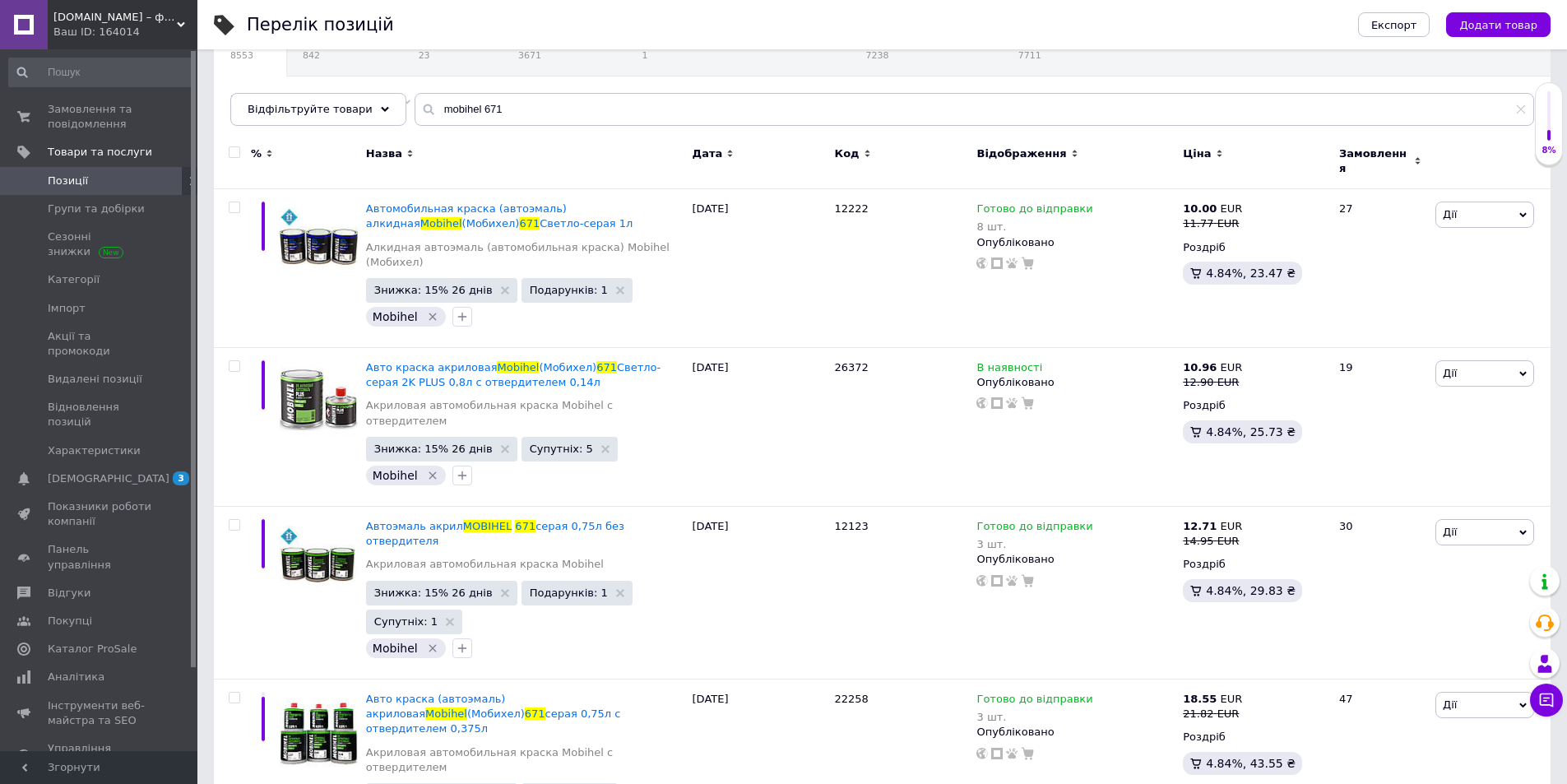
click at [638, 162] on div "Назва" at bounding box center [525, 161] width 327 height 55
click at [74, 114] on span "Замовлення та повідомлення" at bounding box center [100, 117] width 105 height 30
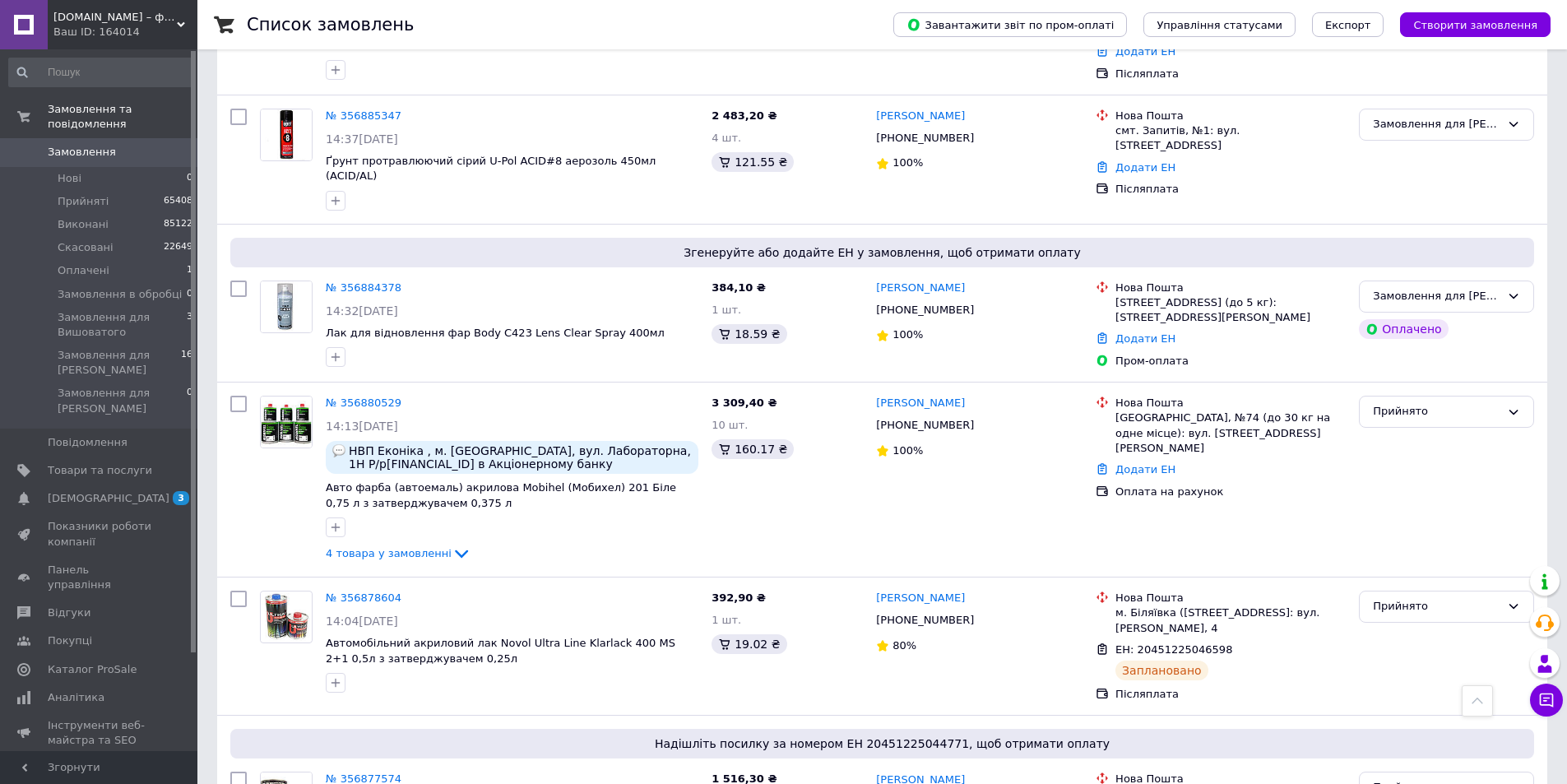
scroll to position [2467, 0]
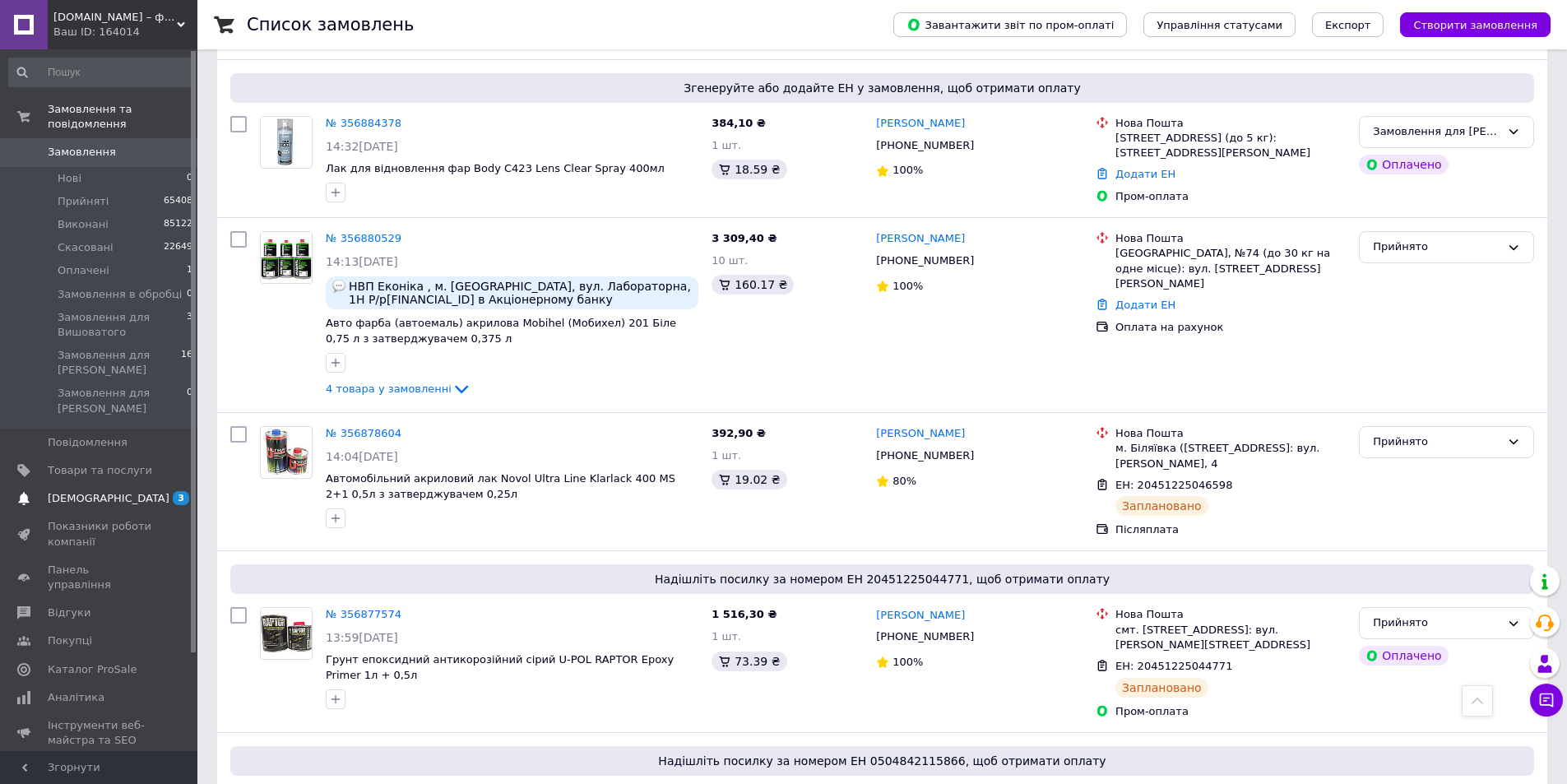
click at [82, 491] on span "[DEMOGRAPHIC_DATA]" at bounding box center [109, 499] width 122 height 15
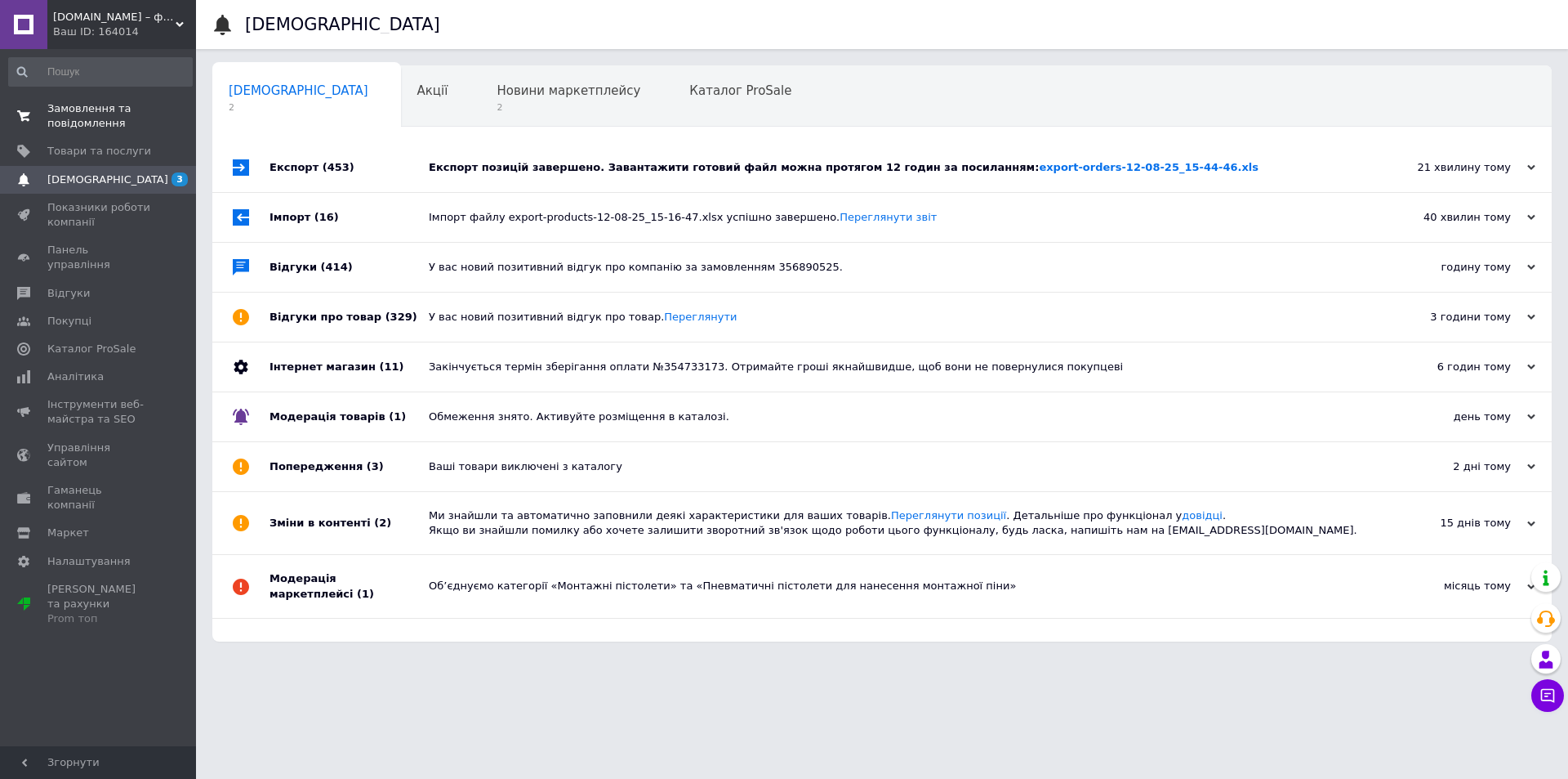
click at [82, 101] on span "Замовлення та повідомлення" at bounding box center [99, 116] width 104 height 29
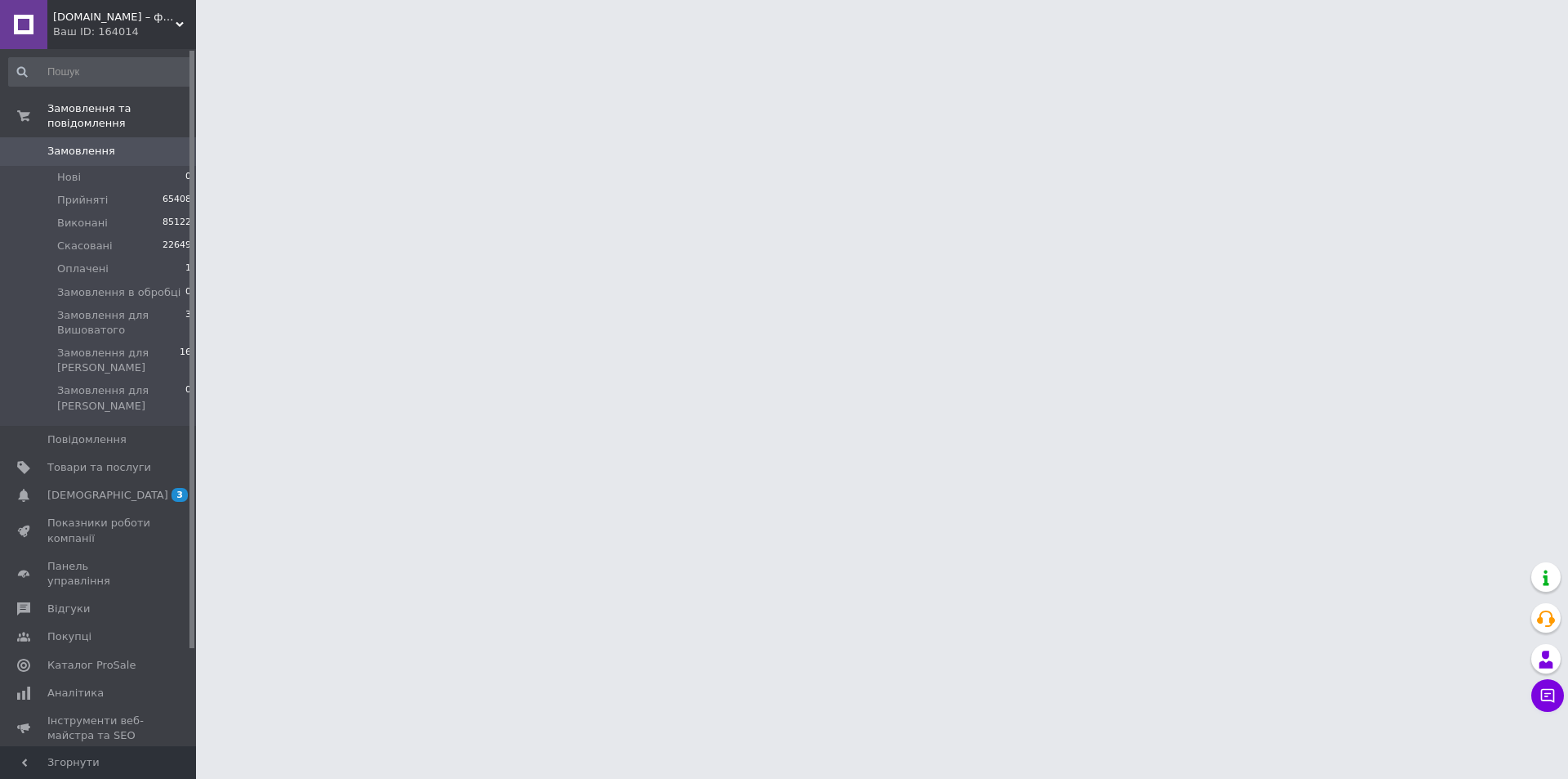
click at [97, 144] on span "Замовлення" at bounding box center [81, 151] width 68 height 15
